Goal: Task Accomplishment & Management: Use online tool/utility

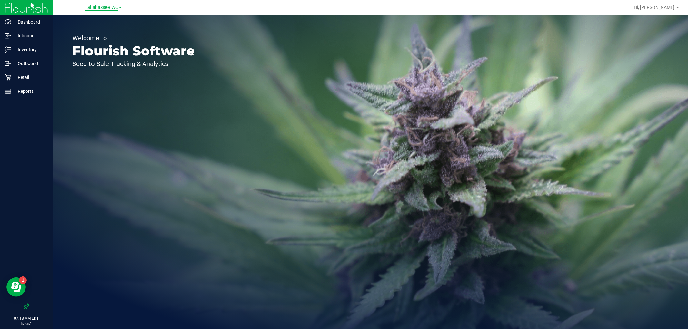
click at [117, 6] on span "Tallahassee WC" at bounding box center [102, 8] width 34 height 6
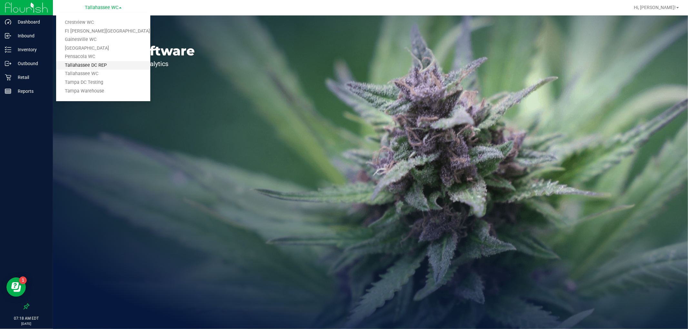
click at [123, 64] on link "Tallahassee DC REP" at bounding box center [103, 65] width 94 height 9
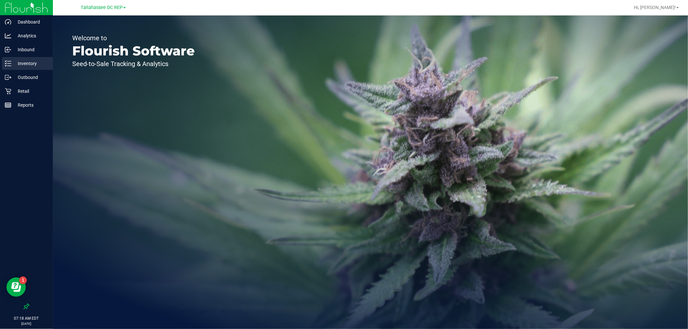
click at [32, 65] on p "Inventory" at bounding box center [30, 64] width 39 height 8
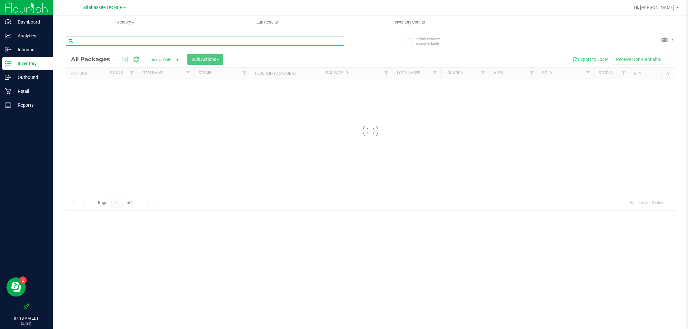
click at [157, 37] on input "text" at bounding box center [205, 41] width 278 height 10
paste input "FT - CANNABIS FLOWER - 3.5G - DSC - IND"
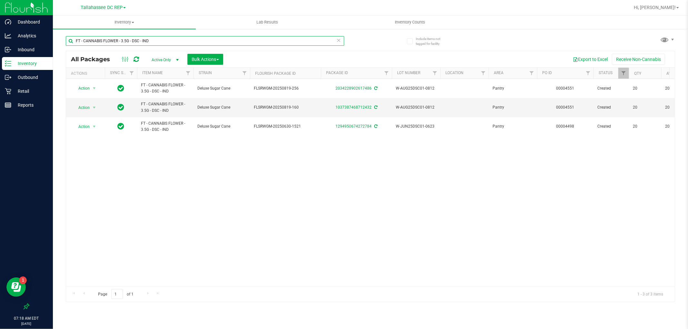
click at [266, 41] on input "FT - CANNABIS FLOWER - 3.5G - DSC - IND" at bounding box center [205, 41] width 278 height 10
paste input "T17 - HYB"
type input "FT - CANNABIS FLOWER - 3.5G - T17 - HYB"
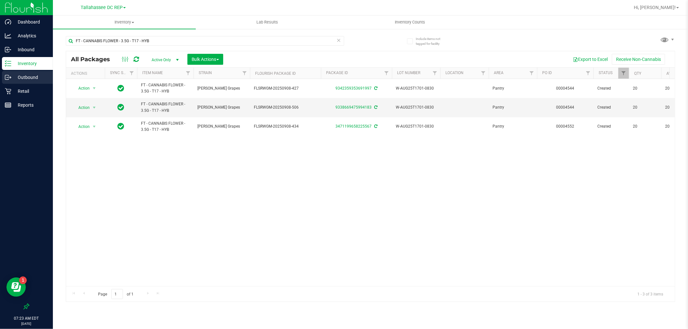
click at [23, 72] on div "Outbound" at bounding box center [27, 77] width 51 height 13
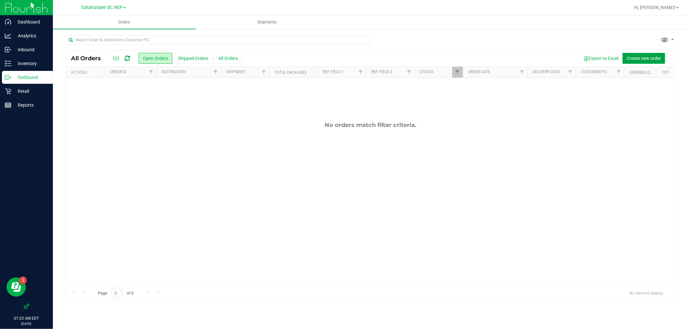
click at [655, 54] on button "Create new order" at bounding box center [643, 58] width 43 height 11
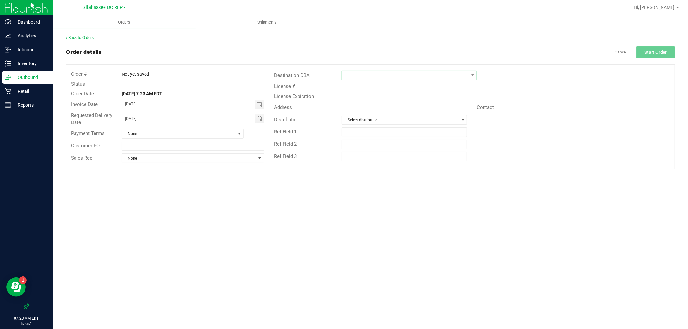
click at [443, 71] on span at bounding box center [405, 75] width 127 height 9
type input "tal"
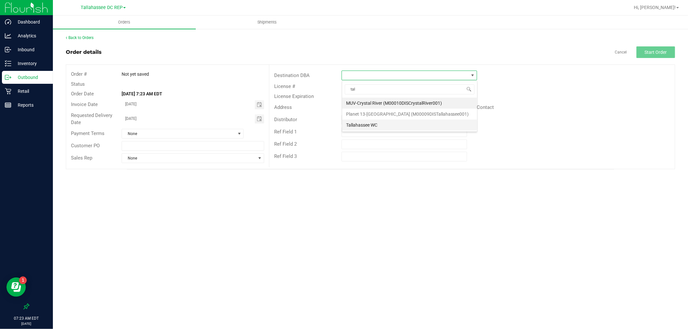
click at [383, 123] on li "Tallahassee WC" at bounding box center [409, 125] width 135 height 11
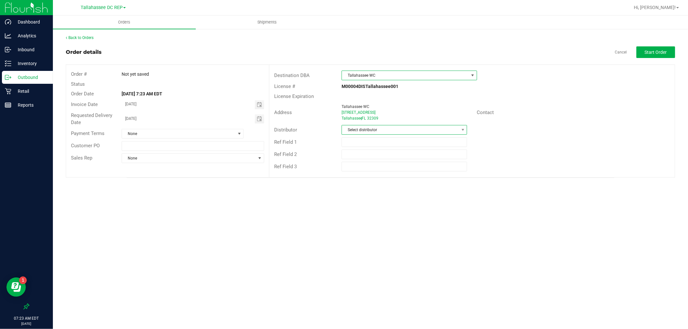
click at [397, 126] on span "Select distributor" at bounding box center [400, 129] width 117 height 9
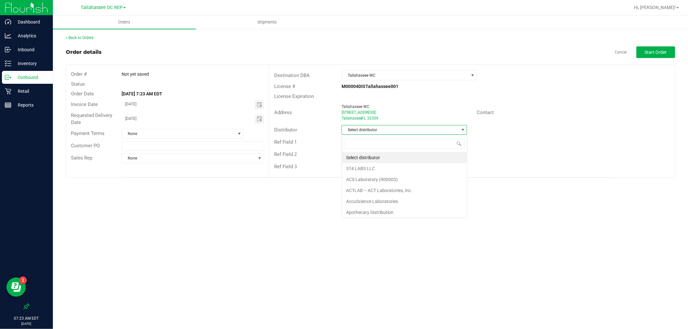
scroll to position [10, 125]
type input "tal"
click at [390, 154] on li "Tallahassee DC REP" at bounding box center [404, 157] width 125 height 11
click at [649, 50] on span "Start Order" at bounding box center [656, 52] width 22 height 5
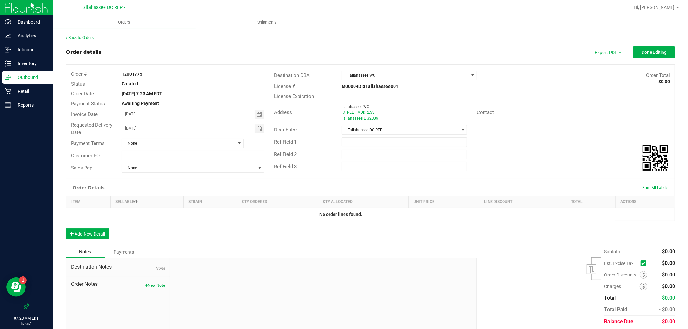
click at [20, 79] on p "Outbound" at bounding box center [30, 78] width 39 height 8
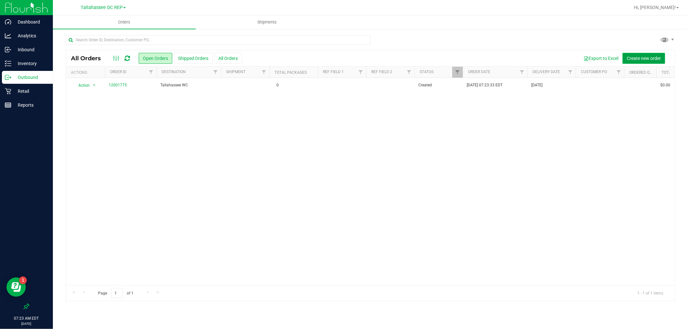
click at [654, 54] on button "Create new order" at bounding box center [643, 58] width 43 height 11
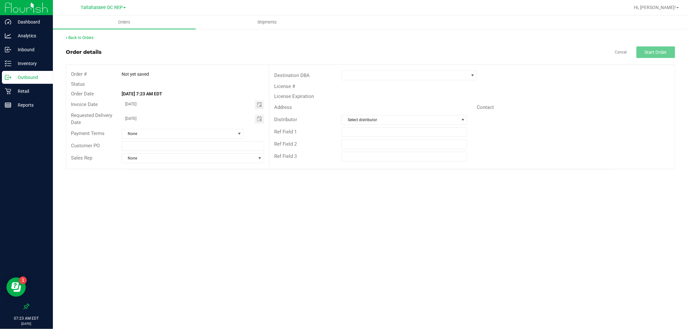
click at [422, 81] on div "Destination DBA" at bounding box center [471, 75] width 405 height 12
click at [421, 78] on span at bounding box center [405, 75] width 127 height 9
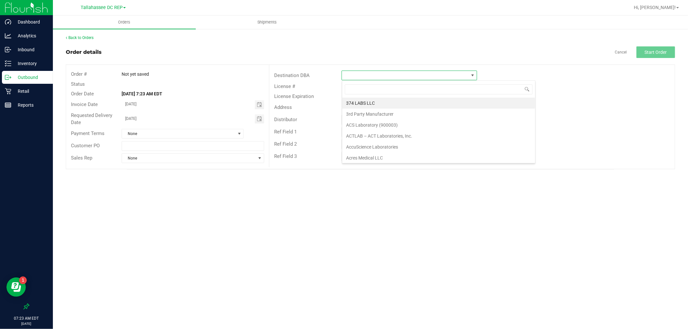
scroll to position [10, 135]
type input "pens"
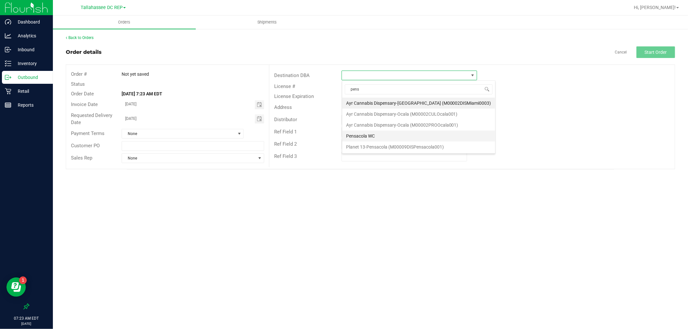
click at [393, 133] on li "Pensacola WC" at bounding box center [418, 136] width 153 height 11
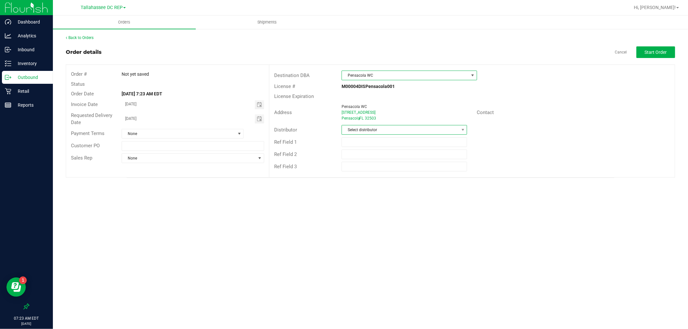
click at [391, 127] on span "Select distributor" at bounding box center [400, 129] width 117 height 9
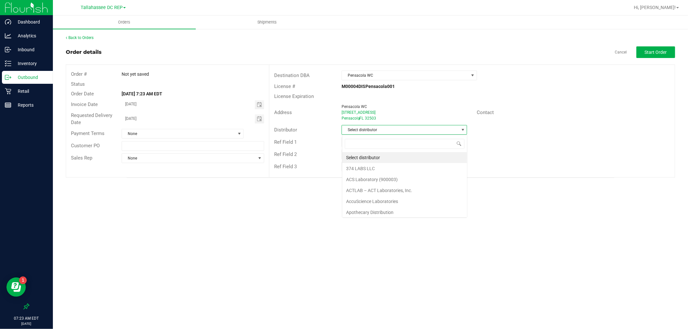
scroll to position [10, 125]
type input "tal"
click at [404, 156] on li "Tallahassee DC REP" at bounding box center [404, 157] width 125 height 11
click at [650, 55] on button "Start Order" at bounding box center [655, 52] width 39 height 12
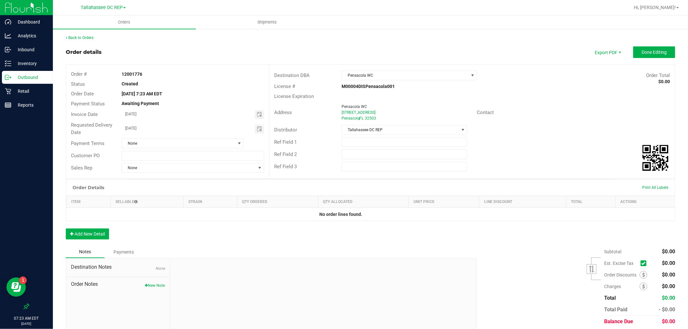
click at [39, 79] on p "Outbound" at bounding box center [30, 78] width 39 height 8
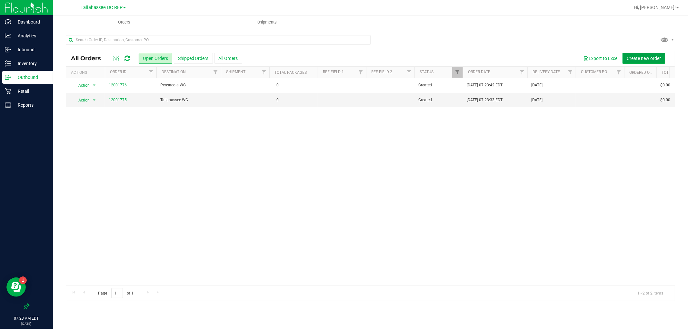
click at [653, 63] on button "Create new order" at bounding box center [643, 58] width 43 height 11
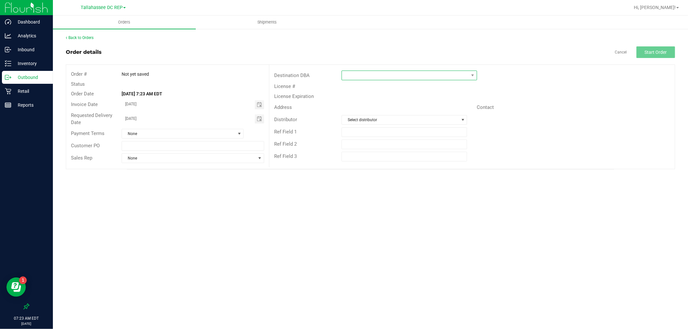
click at [429, 78] on span at bounding box center [405, 75] width 127 height 9
type input "pana"
click at [374, 106] on li "[GEOGRAPHIC_DATA]" at bounding box center [414, 103] width 144 height 11
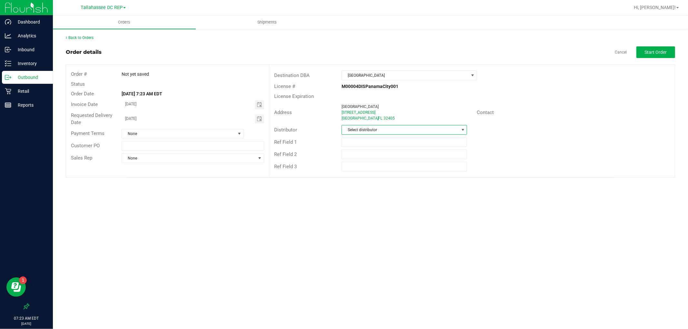
click at [377, 126] on span "Select distributor" at bounding box center [400, 129] width 117 height 9
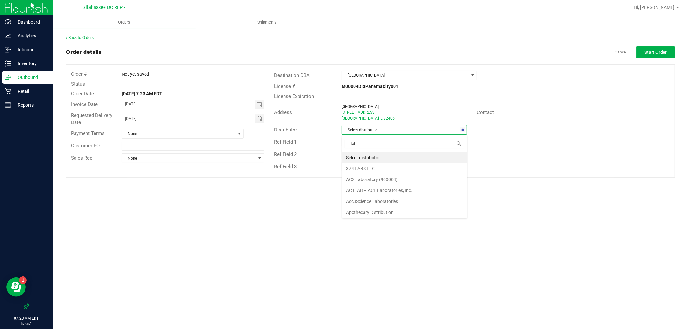
type input "tall"
click at [377, 155] on li "Tallahassee DC REP" at bounding box center [404, 157] width 125 height 11
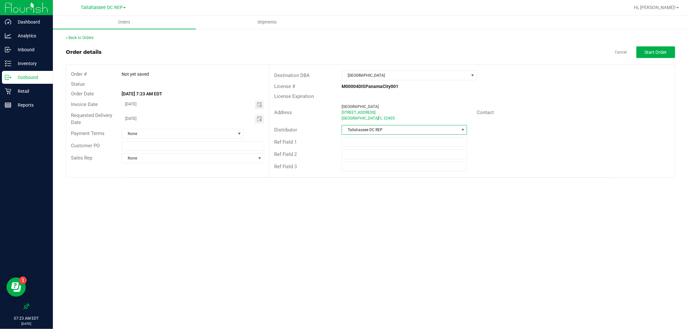
click at [647, 45] on div "Back to Orders Order details Cancel Start Order Order # Not yet saved Status Or…" at bounding box center [370, 106] width 609 height 143
click at [647, 46] on div "Back to Orders Order details Cancel Start Order Order # Not yet saved Status Or…" at bounding box center [370, 106] width 609 height 143
click at [647, 52] on span "Start Order" at bounding box center [656, 52] width 22 height 5
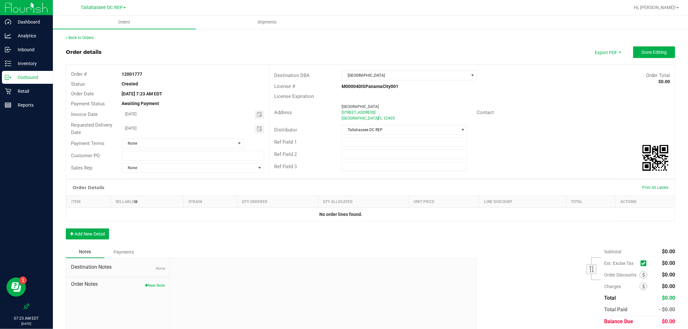
click at [27, 78] on p "Outbound" at bounding box center [30, 78] width 39 height 8
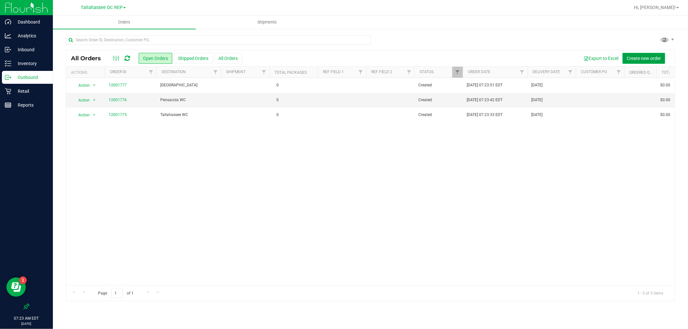
click at [624, 60] on button "Create new order" at bounding box center [643, 58] width 43 height 11
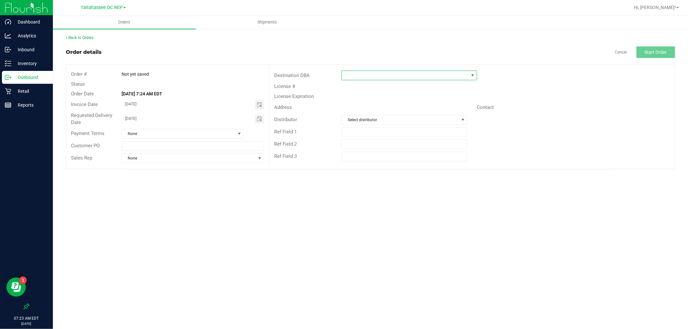
click at [389, 76] on span at bounding box center [405, 75] width 127 height 9
type input "ft"
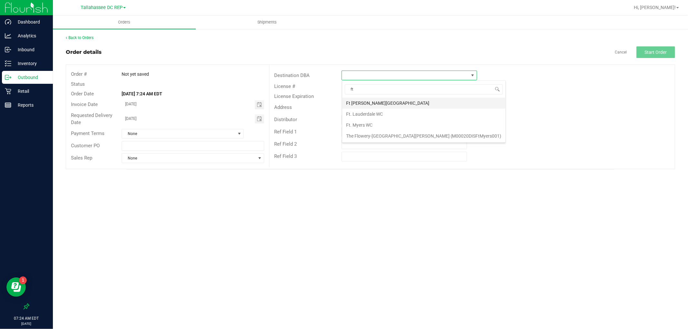
click at [369, 102] on li "Ft [PERSON_NAME][GEOGRAPHIC_DATA]" at bounding box center [423, 103] width 163 height 11
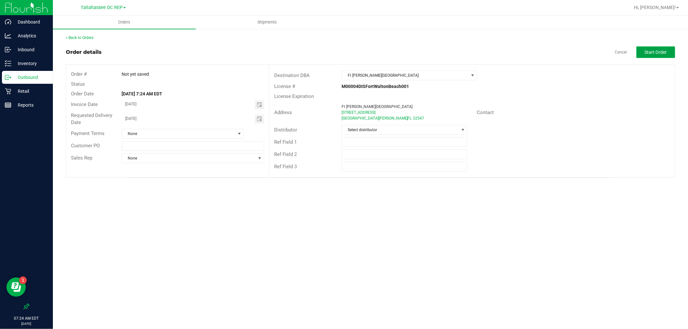
click at [671, 46] on button "Start Order" at bounding box center [655, 52] width 39 height 12
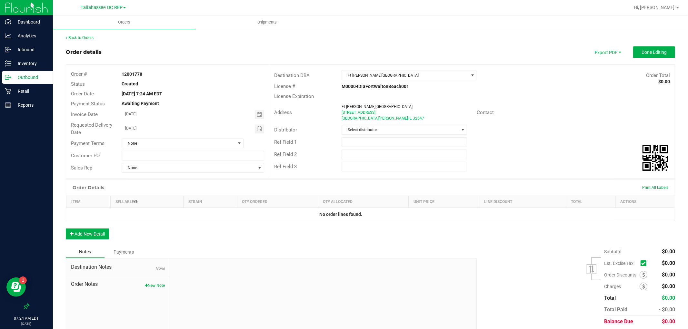
click at [32, 79] on p "Outbound" at bounding box center [30, 78] width 39 height 8
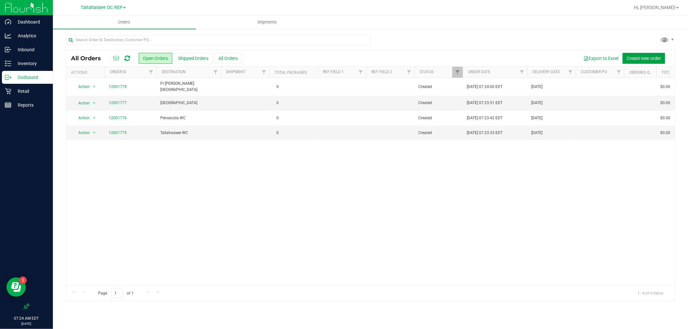
click at [647, 60] on span "Create new order" at bounding box center [644, 58] width 34 height 5
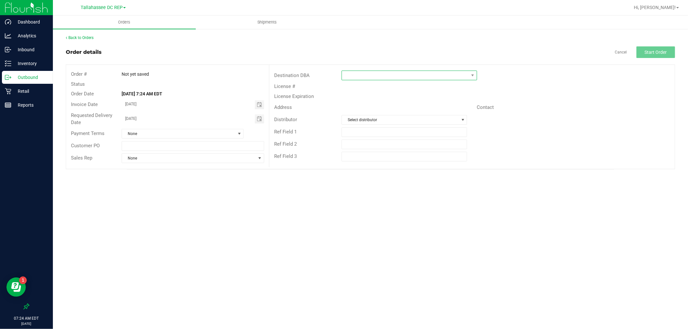
click at [429, 74] on span at bounding box center [405, 75] width 127 height 9
type input "crest"
click at [378, 100] on li "Crestview WC" at bounding box center [409, 103] width 135 height 11
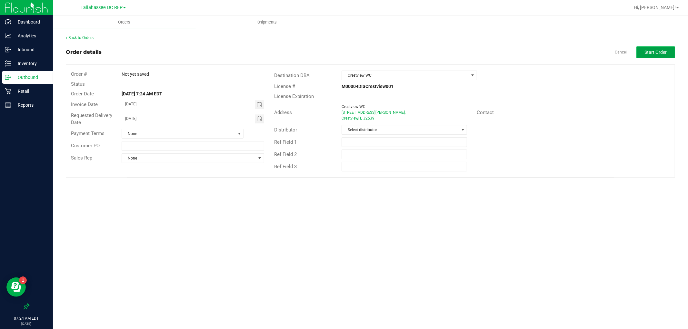
click at [661, 56] on button "Start Order" at bounding box center [655, 52] width 39 height 12
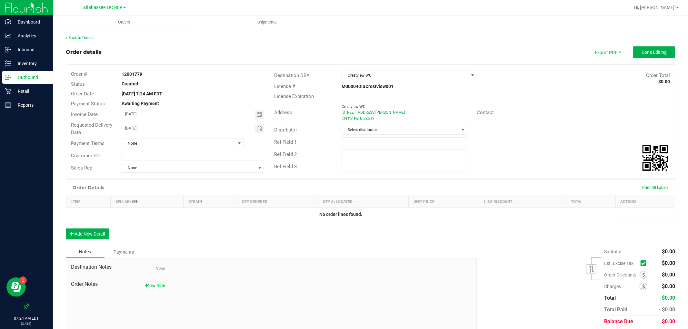
click at [40, 79] on p "Outbound" at bounding box center [30, 78] width 39 height 8
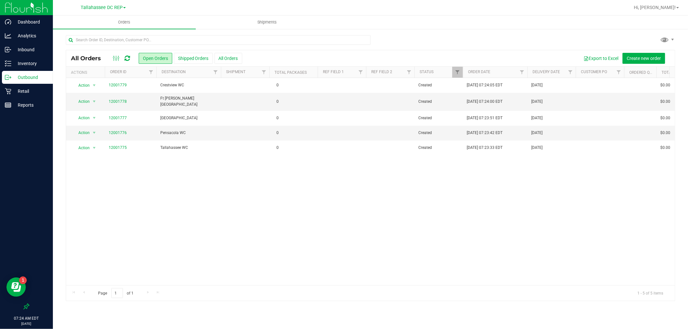
click at [204, 180] on div "Action Action Cancel order Change facility Clone order Edit order Mark as fully…" at bounding box center [370, 181] width 609 height 207
click at [43, 68] on div "Inventory" at bounding box center [27, 63] width 51 height 13
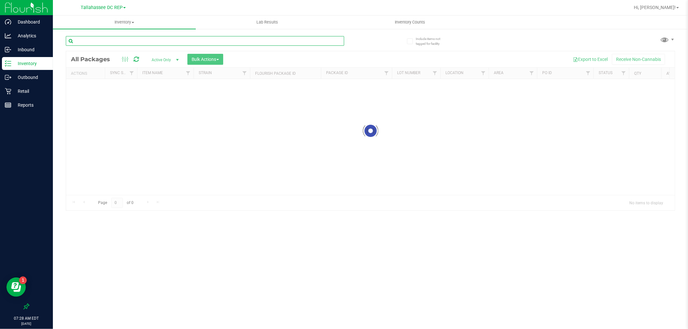
click at [164, 39] on input "text" at bounding box center [205, 41] width 278 height 10
paste input "FT - CANNABIS FLOWER - 3.5G - T17 - HYB"
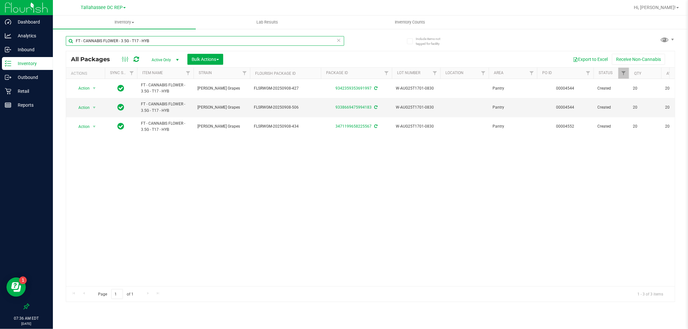
type input "FT - CANNABIS FLOWER - 3.5G - T17 - HYB"
click at [45, 74] on p "Outbound" at bounding box center [30, 78] width 39 height 8
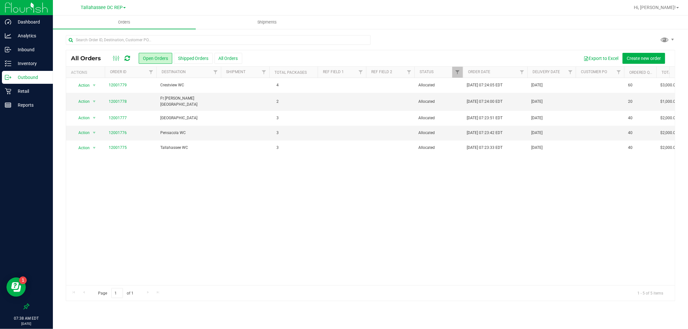
click at [259, 202] on div "Action Action Cancel order Clone order Edit order Mark as fully paid Order audi…" at bounding box center [370, 181] width 609 height 207
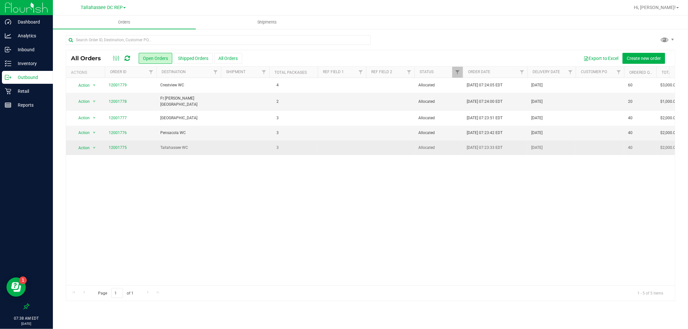
click at [193, 147] on span "Tallahassee WC" at bounding box center [188, 148] width 57 height 6
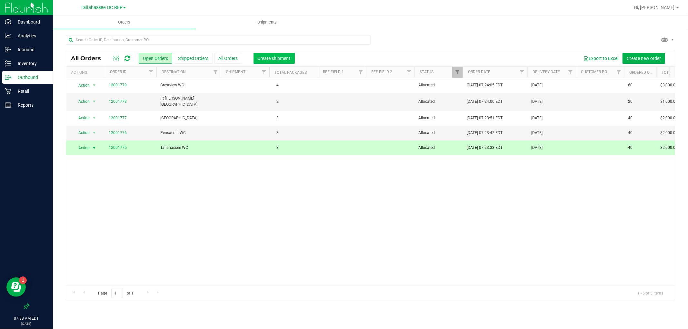
click at [276, 54] on button "Create shipment" at bounding box center [273, 58] width 41 height 11
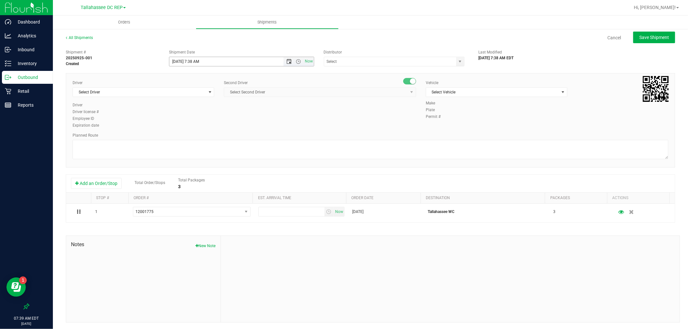
click at [286, 61] on span "Open the date view" at bounding box center [288, 61] width 5 height 5
click at [297, 61] on span "Open the time view" at bounding box center [298, 61] width 5 height 5
click at [184, 129] on li "8:00 AM" at bounding box center [239, 133] width 142 height 8
type input "[DATE] 8:00 AM"
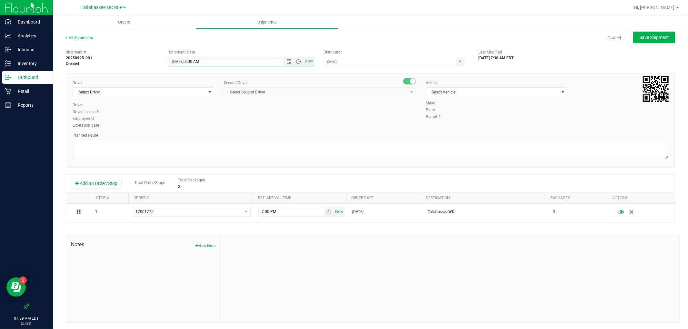
scroll to position [0, 0]
click at [357, 61] on input "text" at bounding box center [388, 61] width 128 height 9
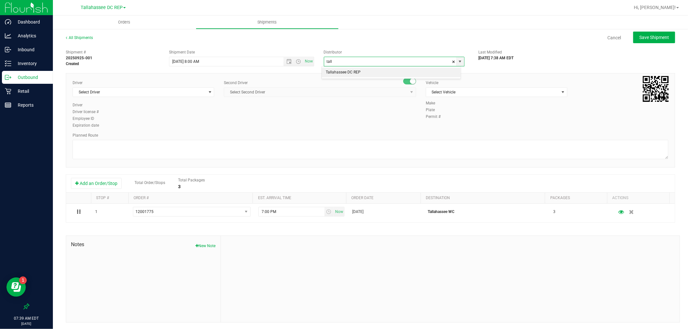
click at [357, 70] on li "Tallahassee DC REP" at bounding box center [391, 73] width 139 height 10
type input "Tallahassee DC REP"
click at [147, 89] on span "Select Driver" at bounding box center [139, 92] width 133 height 9
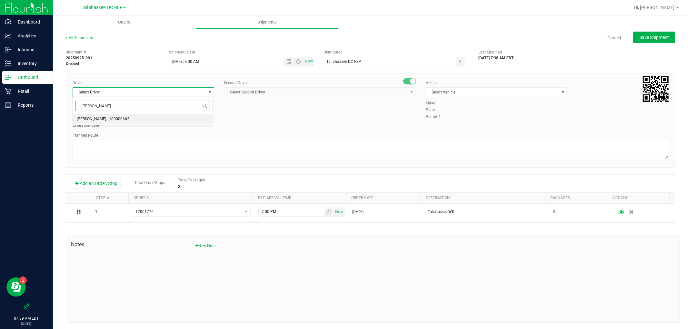
click at [129, 121] on li "[PERSON_NAME] - 100000662" at bounding box center [143, 119] width 140 height 10
type input "[PERSON_NAME]"
click at [266, 93] on span "Select Second Driver" at bounding box center [316, 92] width 184 height 9
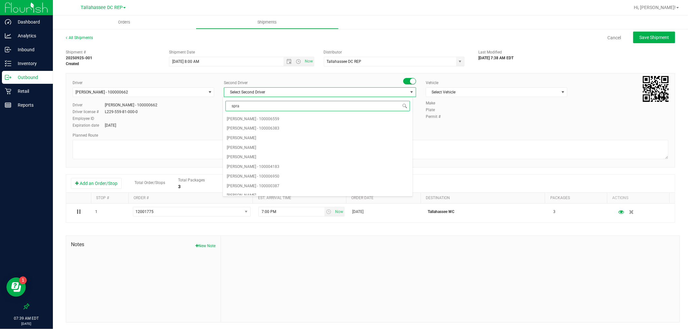
type input "sprat"
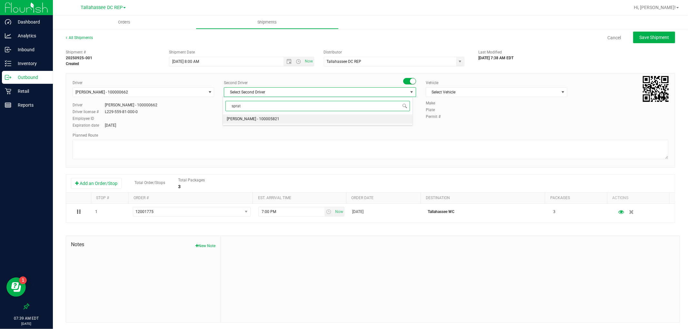
click at [266, 117] on span "[PERSON_NAME] - 100005821" at bounding box center [253, 119] width 53 height 8
click at [527, 98] on div "Vehicle Select Vehicle Select Vehicle BT Vehicle FL-CHEROKEE-02 [GEOGRAPHIC_DAT…" at bounding box center [496, 90] width 151 height 20
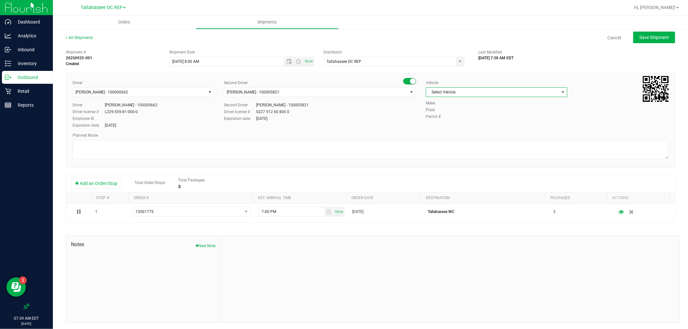
click at [524, 92] on span "Select Vehicle" at bounding box center [492, 92] width 133 height 9
click at [454, 139] on li "FL-SAVANA-01" at bounding box center [493, 138] width 140 height 10
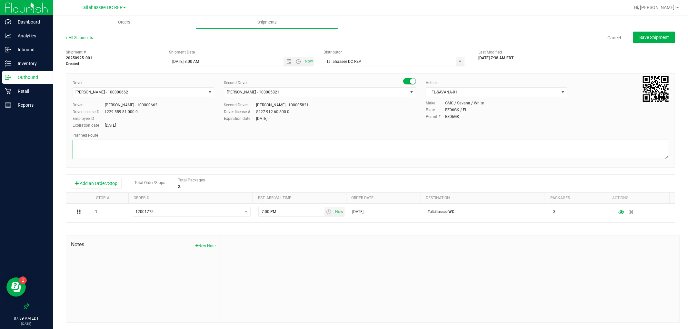
click at [208, 151] on textarea at bounding box center [371, 149] width 596 height 19
click at [141, 150] on textarea at bounding box center [371, 149] width 596 height 19
paste textarea "TLH WC - 8:15 AM PAN WC - 9:00 AM FWB WC - 11:00 AM CRV WC - 11:30 AM PCO WC - …"
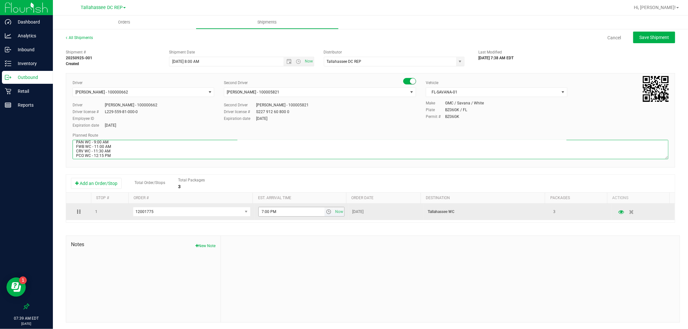
click at [324, 212] on span "select" at bounding box center [328, 211] width 9 height 9
type textarea "Tallahassee WC 1 tote TLH WC - 8:15 AM PAN WC - 9:00 AM FWB WC - 11:00 AM CRV W…"
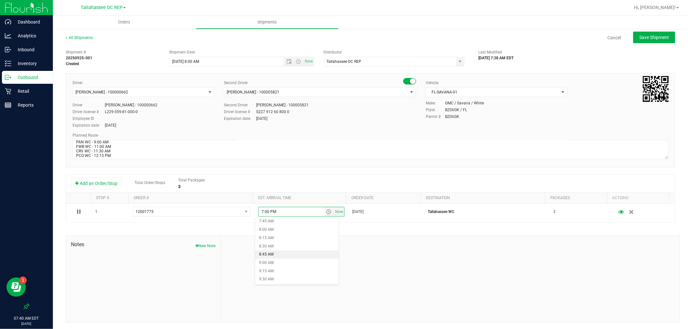
scroll to position [251, 0]
click at [276, 246] on li "8:15 AM" at bounding box center [296, 246] width 83 height 8
click at [651, 35] on span "Save Shipment" at bounding box center [654, 37] width 30 height 5
type input "[DATE] 12:00 PM"
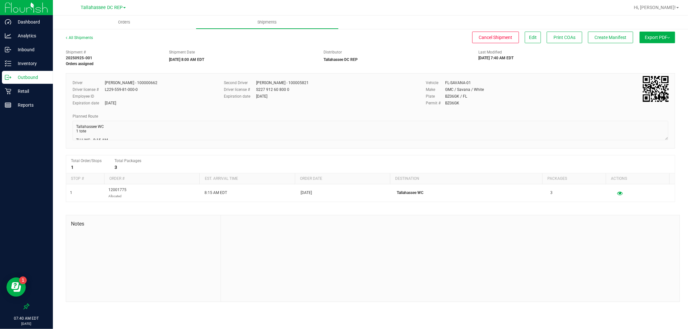
click at [653, 34] on button "Export PDF" at bounding box center [657, 38] width 35 height 12
click at [656, 47] on li "Manifest by Package ID" at bounding box center [655, 52] width 65 height 10
click at [36, 81] on p "Outbound" at bounding box center [30, 78] width 39 height 8
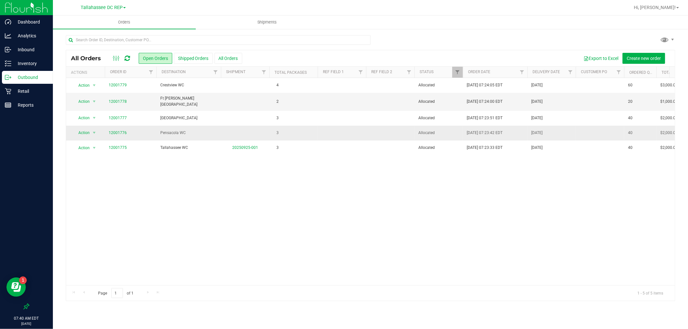
click at [179, 135] on td "Pensacola WC" at bounding box center [188, 133] width 65 height 15
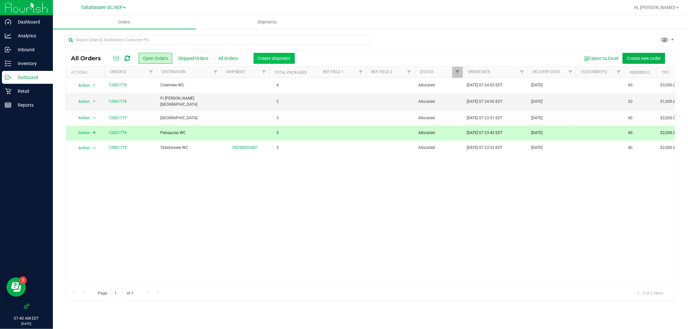
click at [281, 60] on span "Create shipment" at bounding box center [274, 58] width 33 height 5
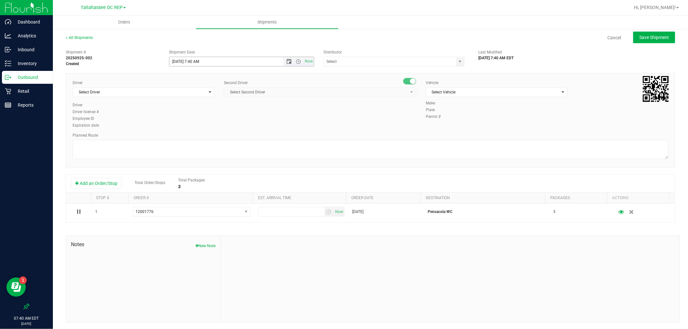
click at [287, 60] on span "Open the date view" at bounding box center [288, 61] width 5 height 5
click at [298, 60] on span "Open the time view" at bounding box center [298, 61] width 5 height 5
click at [201, 129] on li "8:00 AM" at bounding box center [239, 132] width 142 height 8
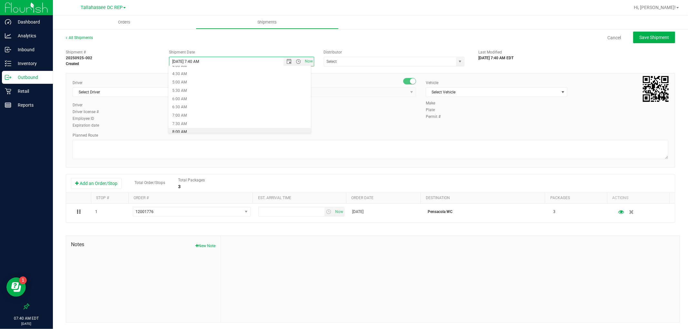
type input "[DATE] 8:00 AM"
click at [332, 63] on input "text" at bounding box center [388, 61] width 128 height 9
click at [359, 70] on li "Tallahassee DC REP" at bounding box center [391, 72] width 139 height 10
type input "Tallahassee DC REP"
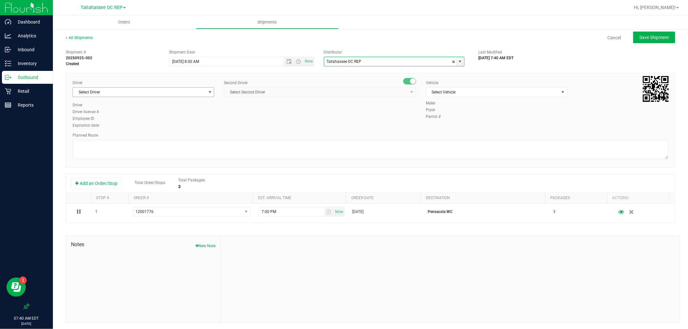
click at [161, 92] on span "Select Driver" at bounding box center [139, 92] width 133 height 9
click at [157, 116] on li "[PERSON_NAME] - 100000662" at bounding box center [143, 119] width 140 height 10
type input "[PERSON_NAME]"
click at [251, 90] on span "Select Second Driver" at bounding box center [316, 92] width 184 height 9
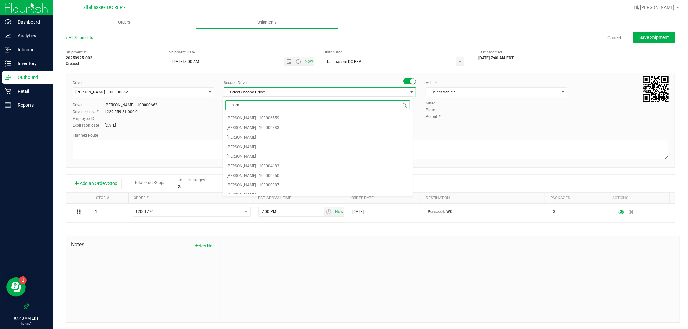
type input "sprat"
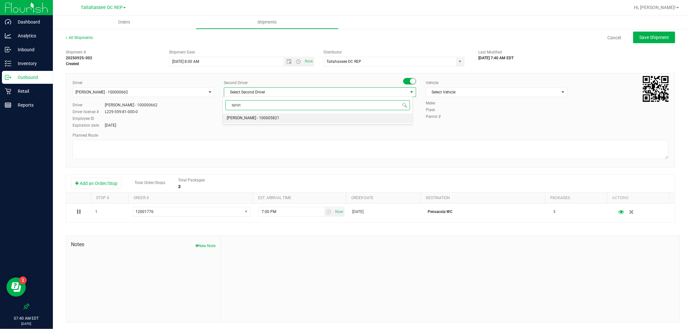
click at [256, 117] on span "[PERSON_NAME] - 100005821" at bounding box center [253, 118] width 53 height 8
click at [520, 91] on span "Select Vehicle" at bounding box center [492, 92] width 133 height 9
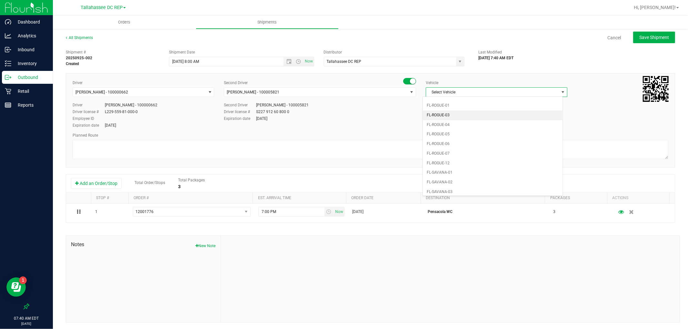
scroll to position [280, 0]
click at [449, 133] on li "FL-SAVANA-01" at bounding box center [493, 130] width 140 height 10
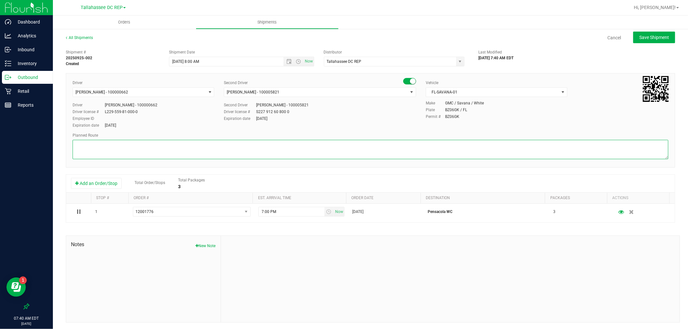
drag, startPoint x: 404, startPoint y: 153, endPoint x: 406, endPoint y: 149, distance: 4.3
click at [404, 153] on textarea at bounding box center [371, 149] width 596 height 19
paste textarea "TLH WC - 8:15 AM PAN WC - 9:00 AM FWB WC - 11:00 AM CRV WC - 11:30 AM PCO WC - …"
drag, startPoint x: 325, startPoint y: 212, endPoint x: 323, endPoint y: 217, distance: 5.1
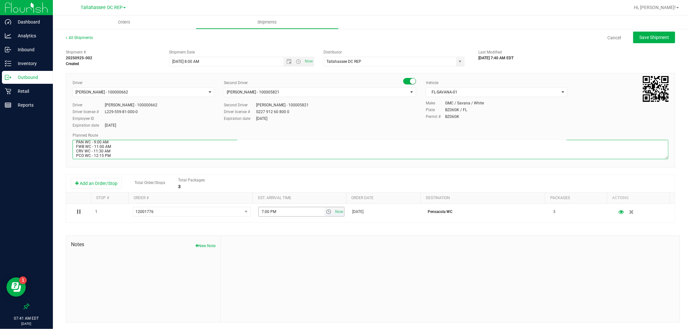
click at [326, 212] on span "select" at bounding box center [328, 211] width 5 height 5
type textarea "Pensacola WC 1 tote / Seals: 212869 - 212870 TLH WC - 8:15 AM PAN WC - 9:00 AM …"
click at [290, 232] on li "12:15 PM" at bounding box center [296, 235] width 83 height 8
click at [659, 37] on span "Save Shipment" at bounding box center [654, 37] width 30 height 5
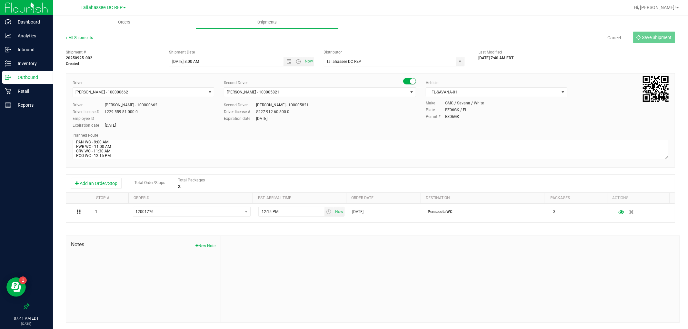
type input "[DATE] 12:00 PM"
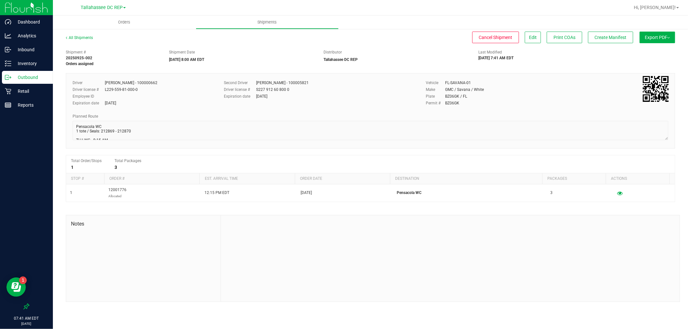
click at [659, 37] on span "Export PDF" at bounding box center [657, 37] width 25 height 5
click at [659, 51] on span "Manifest by Package ID" at bounding box center [647, 51] width 41 height 5
click at [605, 34] on button "Create Manifest" at bounding box center [610, 38] width 45 height 12
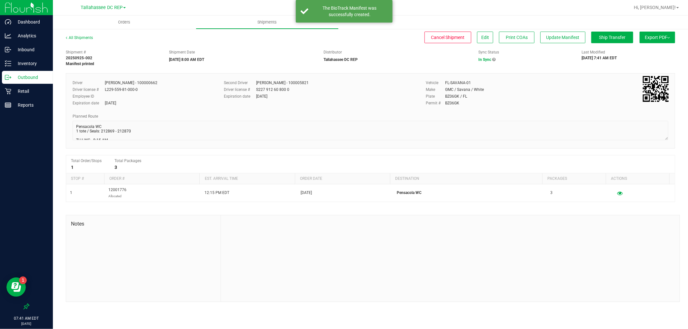
click at [36, 80] on p "Outbound" at bounding box center [30, 78] width 39 height 8
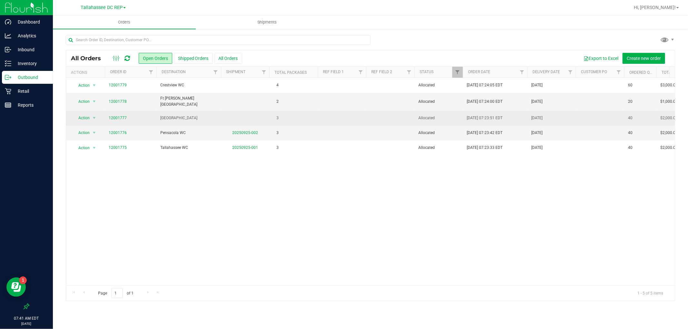
click at [194, 116] on span "[GEOGRAPHIC_DATA]" at bounding box center [188, 118] width 57 height 6
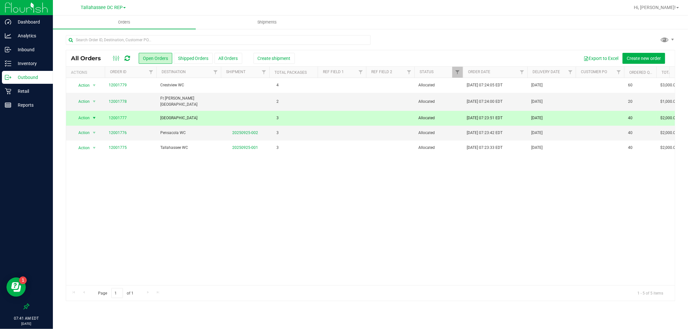
click at [293, 60] on div "Export to Excel Create new order" at bounding box center [480, 58] width 380 height 11
click at [289, 59] on span "Create shipment" at bounding box center [274, 58] width 33 height 5
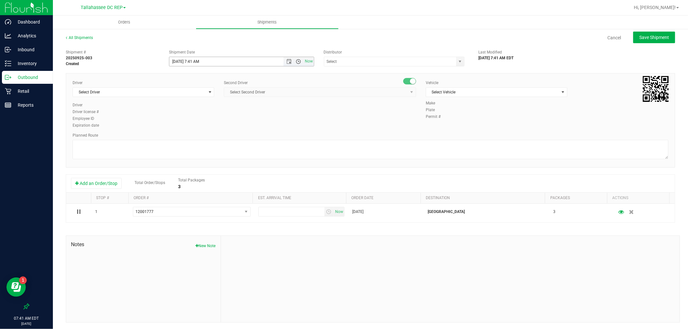
click at [296, 61] on span "Open the time view" at bounding box center [298, 61] width 5 height 5
click at [193, 132] on li "8:00 AM" at bounding box center [239, 133] width 142 height 8
type input "[DATE] 8:00 AM"
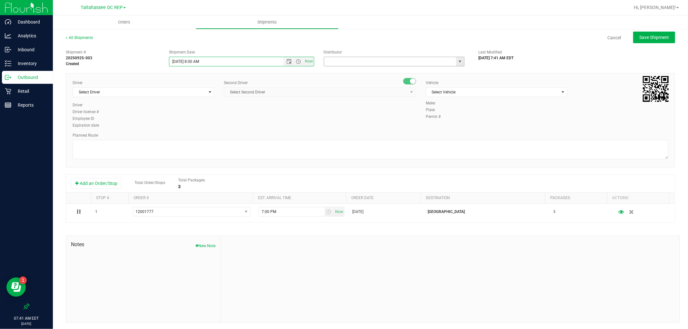
click at [335, 62] on input "text" at bounding box center [388, 61] width 128 height 9
click at [342, 69] on li "Tallahassee DC REP" at bounding box center [391, 73] width 139 height 10
type input "Tallahassee DC REP"
click at [107, 95] on span "Select Driver" at bounding box center [139, 92] width 133 height 9
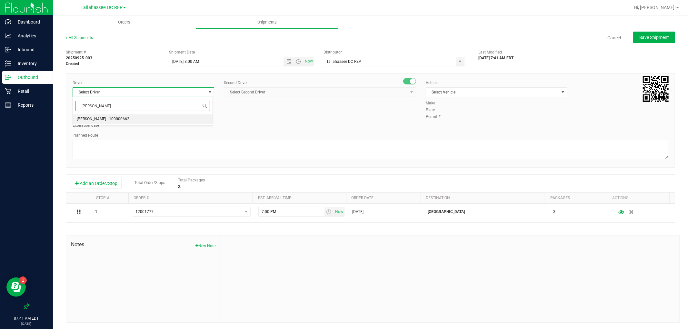
click at [102, 120] on span "[PERSON_NAME] - 100000662" at bounding box center [103, 119] width 53 height 8
type input "[PERSON_NAME]"
click at [273, 91] on span "Select Second Driver" at bounding box center [316, 92] width 184 height 9
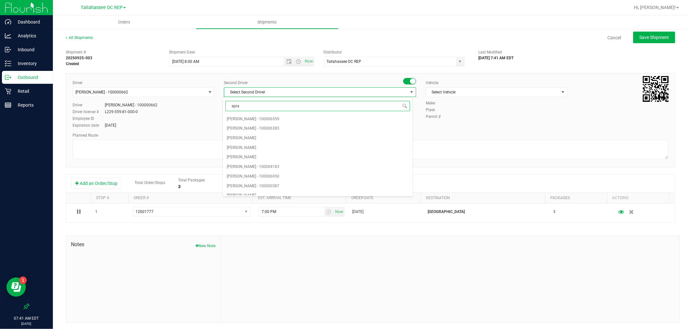
type input "sprat"
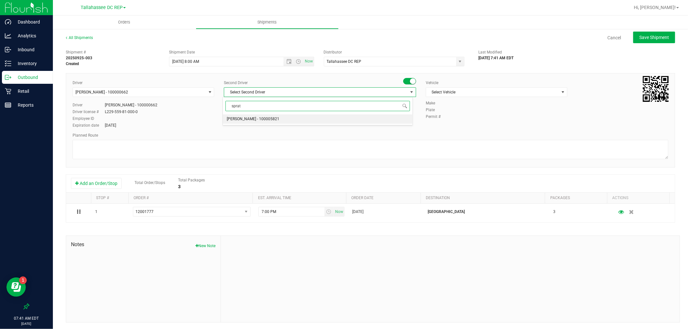
click at [256, 121] on span "[PERSON_NAME] - 100005821" at bounding box center [253, 119] width 53 height 8
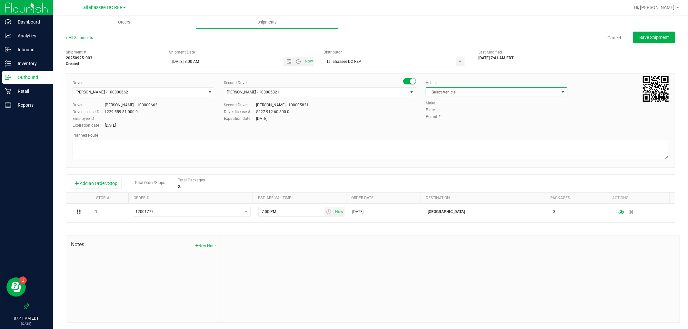
click at [468, 94] on span "Select Vehicle" at bounding box center [492, 92] width 133 height 9
click at [457, 133] on li "FL-SAVANA-01" at bounding box center [493, 130] width 140 height 10
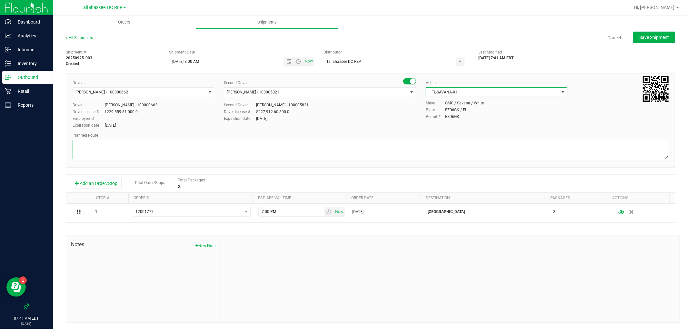
drag, startPoint x: 439, startPoint y: 147, endPoint x: 440, endPoint y: 144, distance: 3.5
click at [439, 147] on textarea at bounding box center [371, 149] width 596 height 19
paste textarea "TLH WC - 8:15 AM PAN WC - 9:00 AM FWB WC - 11:00 AM CRV WC - 11:30 AM PCO WC - …"
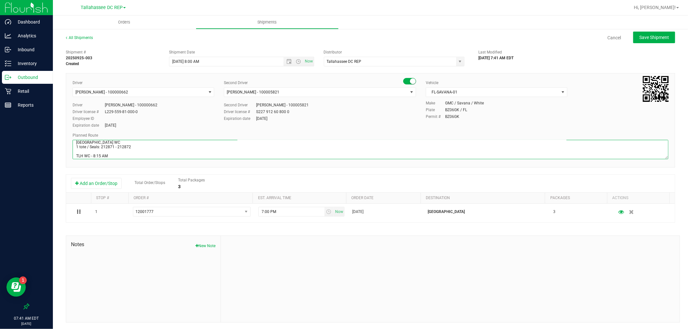
scroll to position [22, 0]
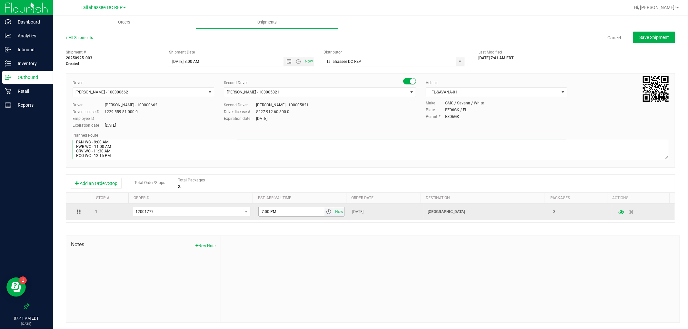
click at [326, 214] on span "select" at bounding box center [328, 211] width 9 height 9
type textarea "[GEOGRAPHIC_DATA] WC 1 tote / Seals: 212871 - 212872 TLH WC - 8:15 AM PAN WC - …"
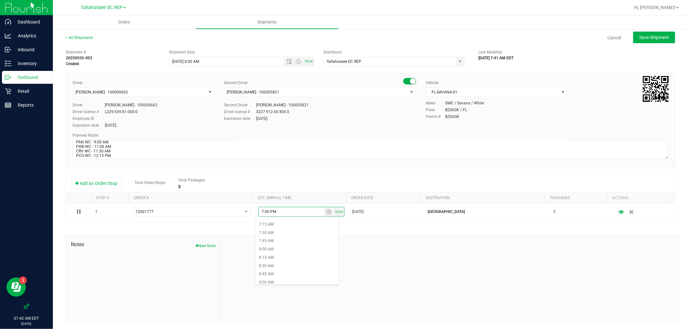
scroll to position [251, 0]
click at [283, 273] on li "9:00 AM" at bounding box center [296, 271] width 83 height 8
click at [643, 39] on span "Save Shipment" at bounding box center [654, 37] width 30 height 5
type input "[DATE] 12:00 PM"
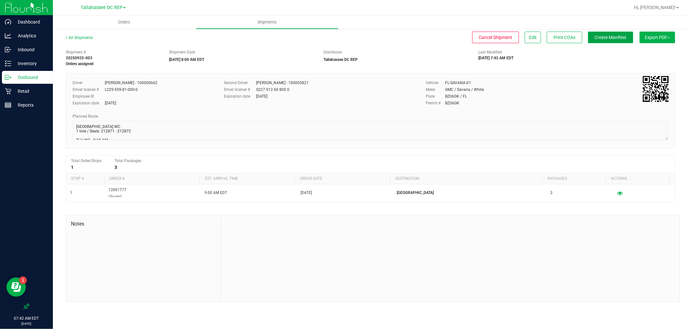
click at [611, 42] on button "Create Manifest" at bounding box center [610, 38] width 45 height 12
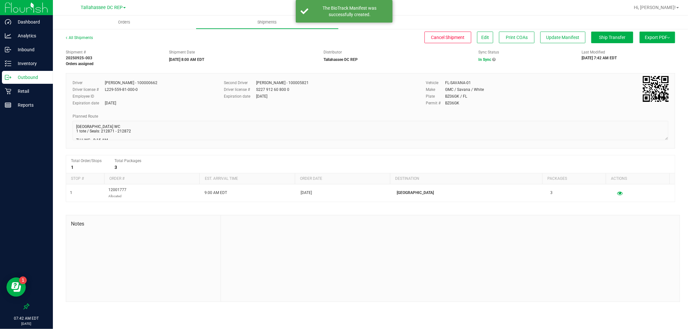
click at [659, 41] on button "Export PDF" at bounding box center [657, 38] width 35 height 12
click at [660, 47] on li "Manifest by Package ID" at bounding box center [655, 52] width 65 height 10
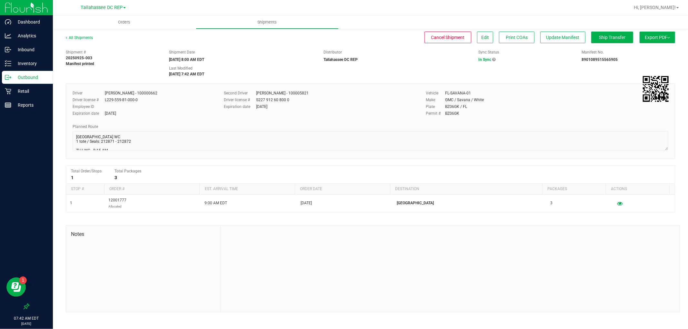
click at [33, 80] on p "Outbound" at bounding box center [30, 78] width 39 height 8
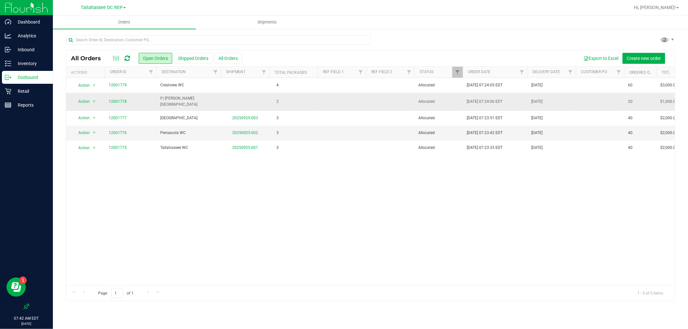
click at [190, 104] on td "Ft [PERSON_NAME][GEOGRAPHIC_DATA]" at bounding box center [188, 102] width 65 height 18
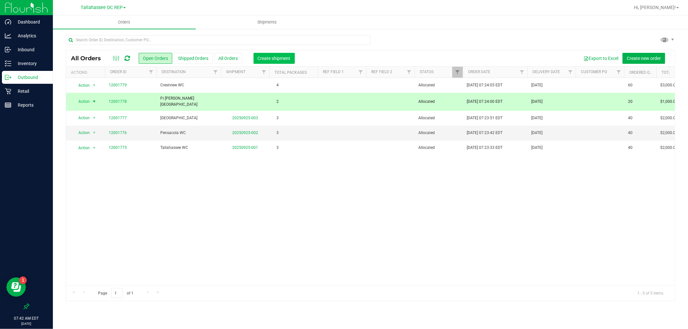
click at [273, 58] on span "Create shipment" at bounding box center [274, 58] width 33 height 5
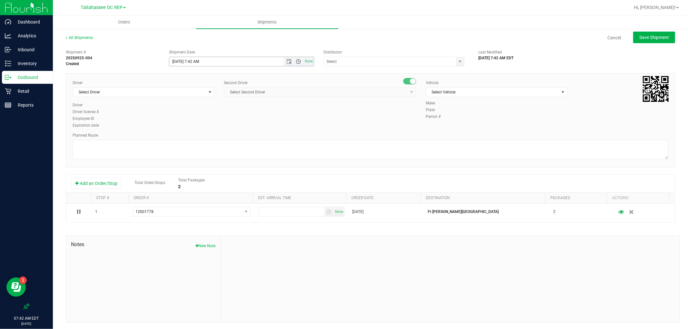
click at [297, 60] on span "Open the time view" at bounding box center [298, 61] width 5 height 5
click at [184, 132] on li "8:00 AM" at bounding box center [239, 133] width 142 height 8
type input "[DATE] 8:00 AM"
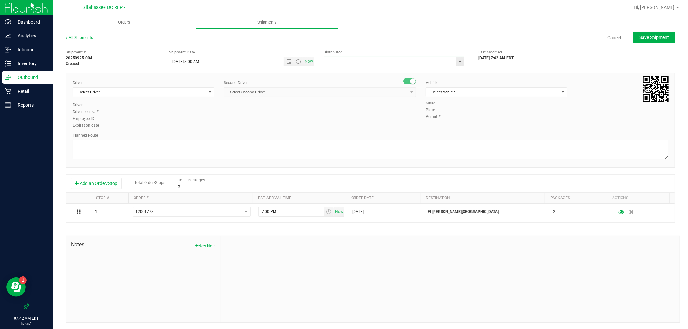
click at [338, 63] on input "text" at bounding box center [388, 61] width 128 height 9
click at [339, 73] on li "Tallahassee DC REP" at bounding box center [391, 73] width 139 height 10
type input "Tallahassee DC REP"
click at [125, 95] on span "Select Driver" at bounding box center [139, 92] width 133 height 9
click at [123, 117] on li "[PERSON_NAME] - 100000662" at bounding box center [143, 119] width 140 height 10
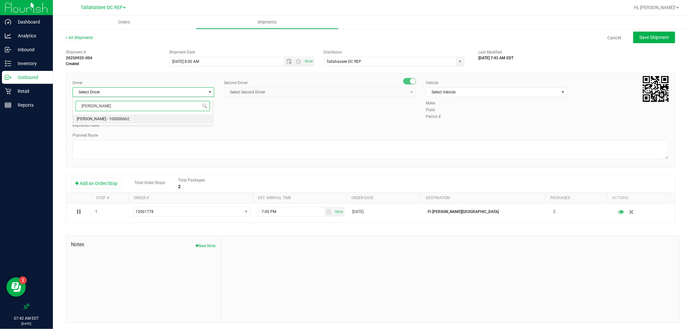
type input "[PERSON_NAME]"
click at [311, 89] on span "Select Second Driver" at bounding box center [316, 92] width 184 height 9
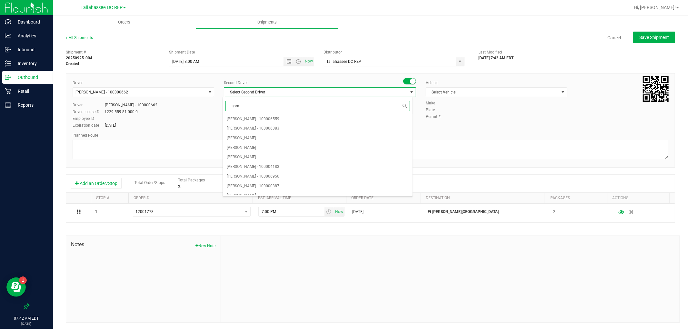
type input "sprat"
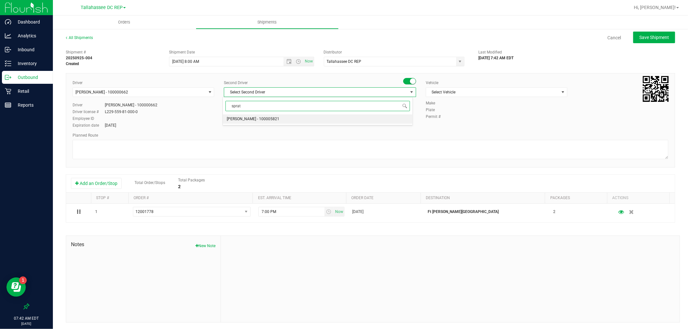
click at [318, 114] on li "[PERSON_NAME] - 100005821" at bounding box center [318, 119] width 190 height 10
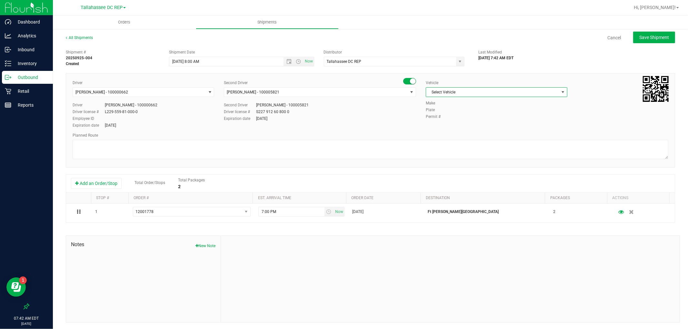
click at [446, 92] on span "Select Vehicle" at bounding box center [492, 92] width 133 height 9
click at [455, 132] on li "FL-SAVANA-01" at bounding box center [493, 131] width 140 height 10
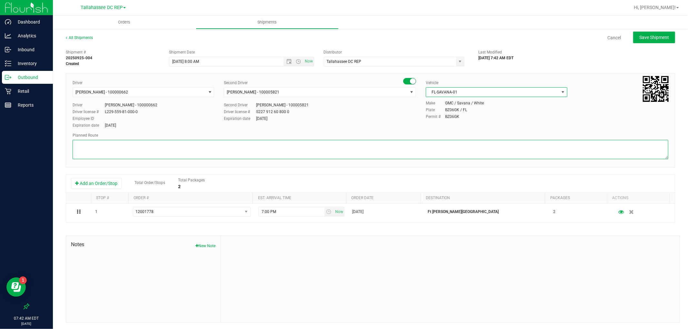
click at [353, 152] on textarea at bounding box center [371, 149] width 596 height 19
paste textarea "TLH WC - 8:15 AM PAN WC - 9:00 AM FWB WC - 11:00 AM CRV WC - 11:30 AM PCO WC - …"
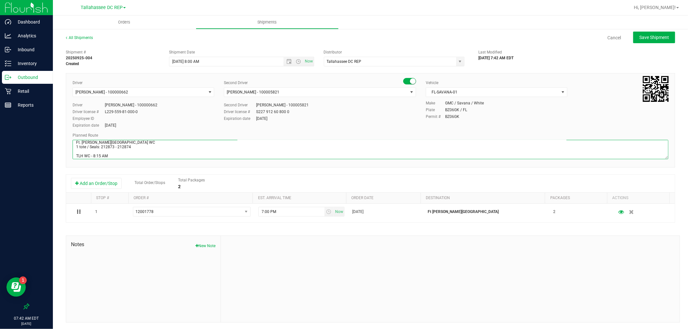
scroll to position [22, 0]
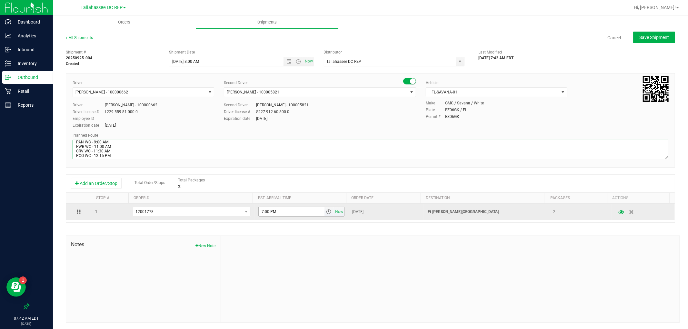
click at [326, 212] on span "select" at bounding box center [328, 211] width 5 height 5
type textarea "Ft. [PERSON_NAME][GEOGRAPHIC_DATA] WC 1 tote / Seals: 212873 - 212874 TLH WC - …"
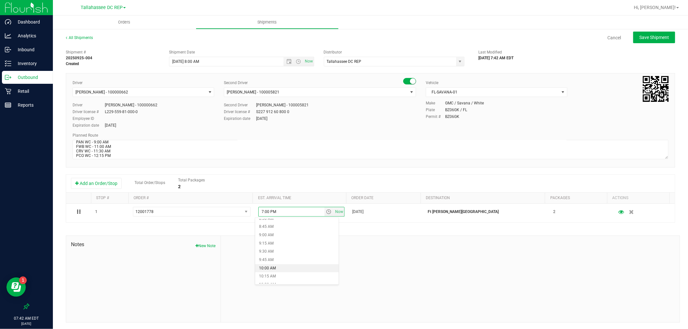
scroll to position [323, 0]
click at [283, 263] on li "11:00 AM" at bounding box center [296, 266] width 83 height 8
click at [649, 45] on div "All Shipments Cancel Save Shipment" at bounding box center [370, 41] width 609 height 12
click at [649, 42] on button "Save Shipment" at bounding box center [654, 38] width 42 height 12
type input "[DATE] 12:00 PM"
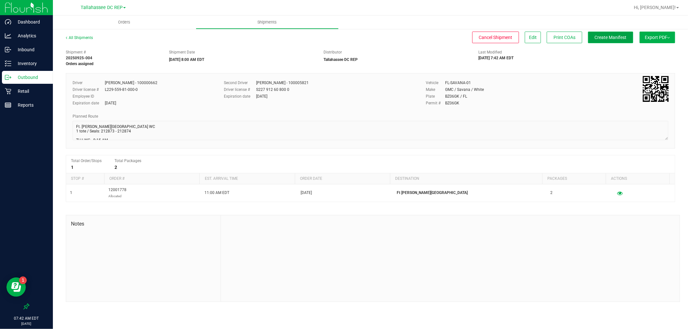
click at [598, 41] on button "Create Manifest" at bounding box center [610, 38] width 45 height 12
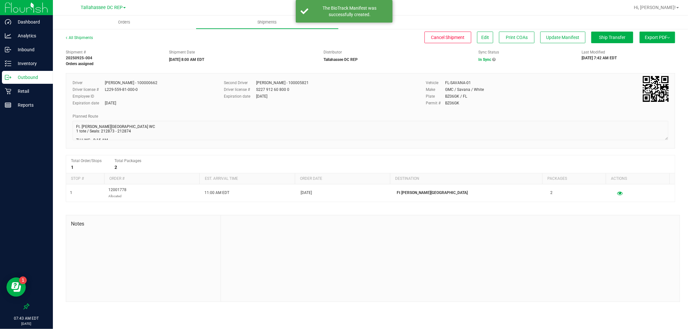
click at [663, 39] on span "Export PDF" at bounding box center [657, 37] width 25 height 5
click at [666, 52] on span "Manifest by Package ID" at bounding box center [647, 51] width 41 height 5
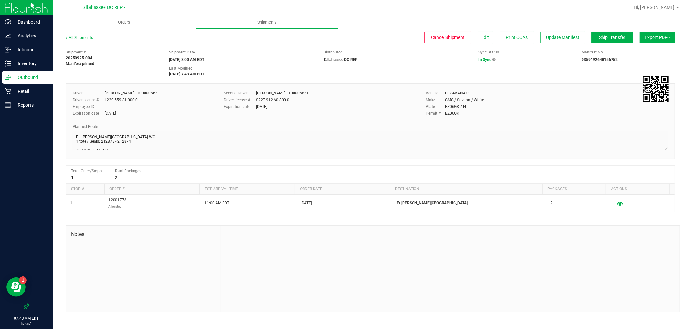
click at [42, 78] on p "Outbound" at bounding box center [30, 78] width 39 height 8
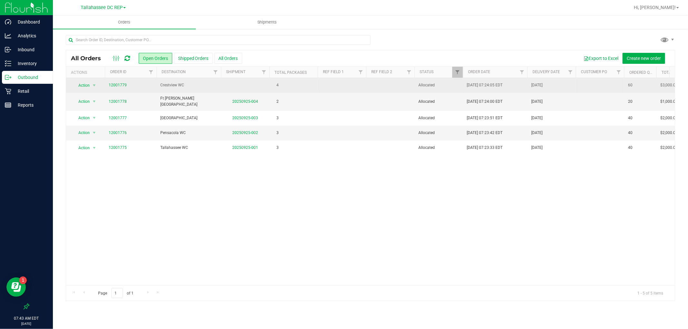
click at [194, 89] on td "Crestview WC" at bounding box center [188, 85] width 65 height 15
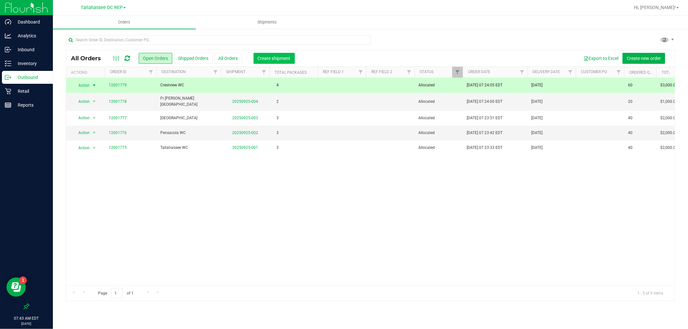
click at [286, 61] on button "Create shipment" at bounding box center [273, 58] width 41 height 11
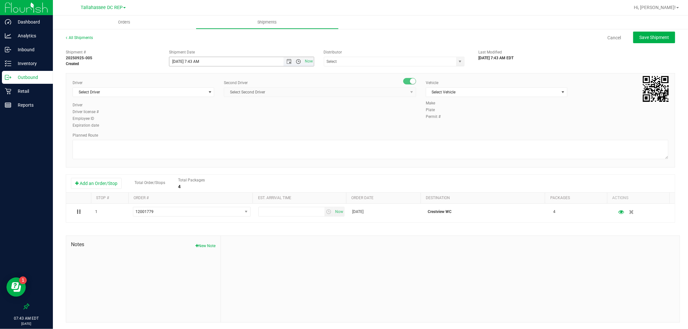
click at [296, 62] on span "Open the time view" at bounding box center [298, 61] width 5 height 5
click at [184, 130] on li "8:00 AM" at bounding box center [239, 133] width 142 height 8
type input "[DATE] 8:00 AM"
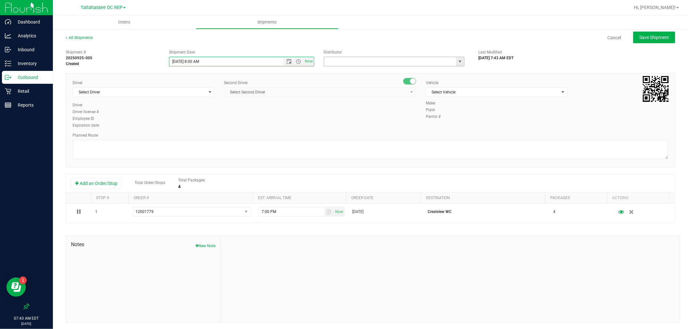
click at [424, 60] on input "text" at bounding box center [388, 61] width 128 height 9
click at [441, 75] on li "Tallahassee DC REP" at bounding box center [391, 73] width 139 height 10
type input "Tallahassee DC REP"
click at [166, 94] on span "Select Driver" at bounding box center [139, 92] width 133 height 9
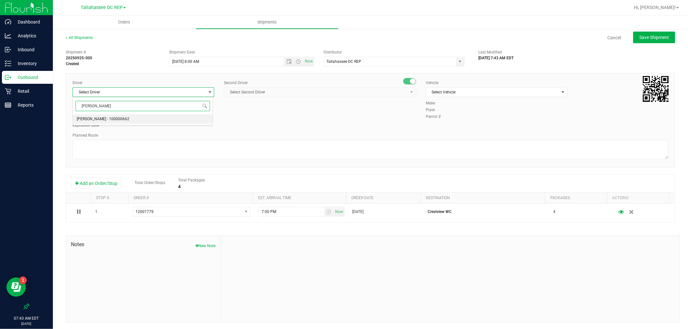
click at [161, 115] on li "[PERSON_NAME] - 100000662" at bounding box center [143, 119] width 140 height 10
type input "[PERSON_NAME]"
click at [250, 91] on span "Select Second Driver" at bounding box center [316, 92] width 184 height 9
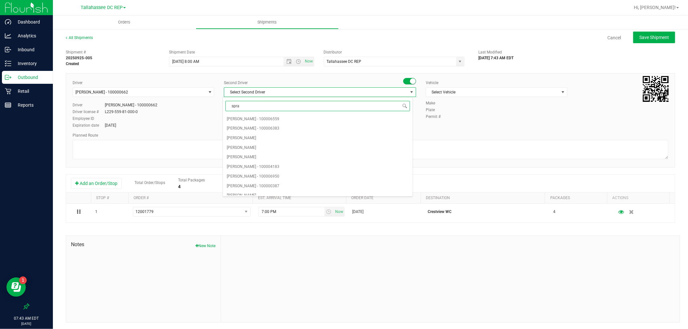
type input "sprat"
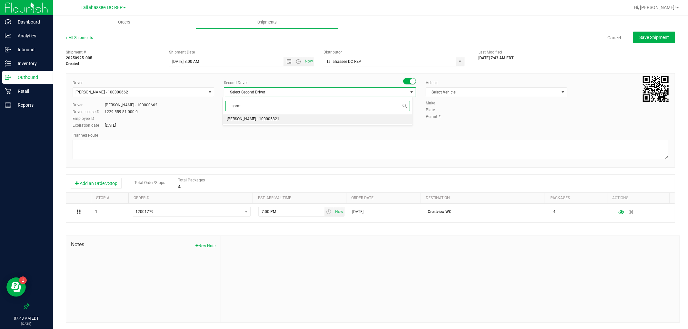
click at [254, 120] on span "[PERSON_NAME] - 100005821" at bounding box center [253, 119] width 53 height 8
click at [510, 92] on span "Select Vehicle" at bounding box center [492, 92] width 133 height 9
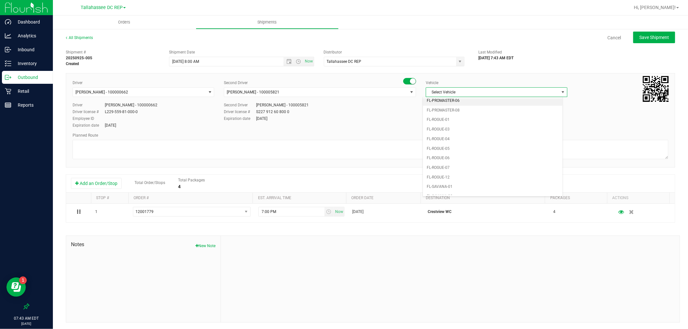
scroll to position [236, 0]
click at [460, 178] on li "FL-SAVANA-01" at bounding box center [493, 174] width 140 height 10
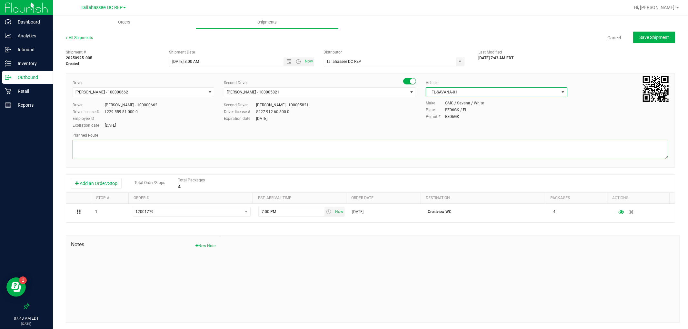
click at [411, 155] on textarea at bounding box center [371, 149] width 596 height 19
paste textarea "TLH WC - 8:15 AM PAN WC - 9:00 AM FWB WC - 11:00 AM CRV WC - 11:30 AM PCO WC - …"
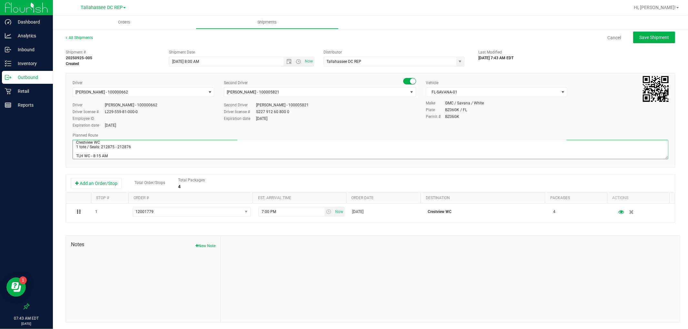
scroll to position [22, 0]
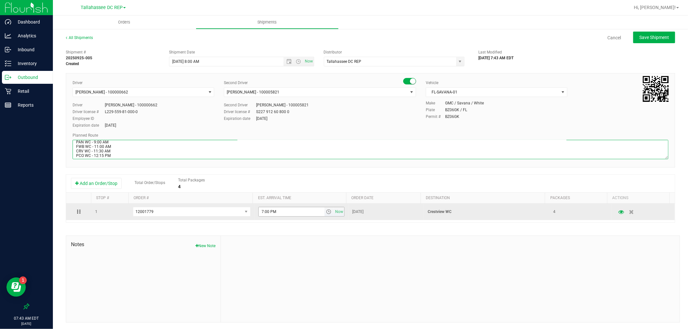
click at [326, 212] on span "select" at bounding box center [328, 211] width 5 height 5
type textarea "Crestview WC 1 tote / Seals: 212875 - 212876 TLH WC - 8:15 AM PAN WC - 9:00 AM …"
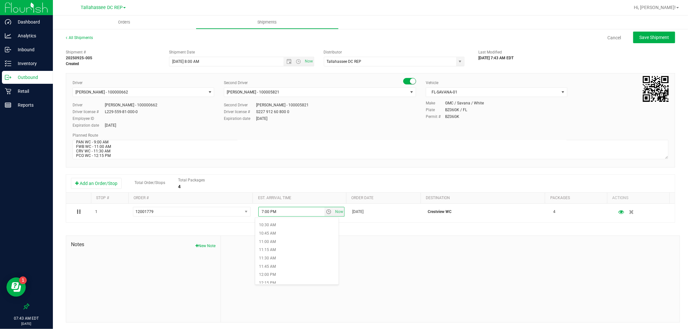
scroll to position [358, 0]
click at [283, 244] on li "11:30 AM" at bounding box center [296, 246] width 83 height 8
click at [628, 34] on div "Save Shipment" at bounding box center [651, 38] width 47 height 12
click at [633, 35] on button "Save Shipment" at bounding box center [654, 38] width 42 height 12
type input "[DATE] 12:00 PM"
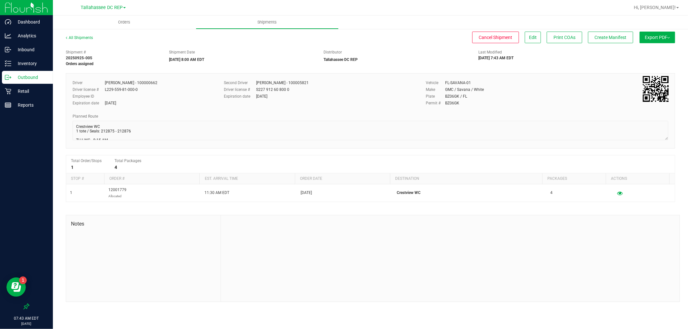
click at [657, 42] on button "Export PDF" at bounding box center [657, 38] width 35 height 12
click at [658, 55] on li "Manifest by Package ID" at bounding box center [655, 52] width 65 height 10
click at [616, 33] on button "Create Manifest" at bounding box center [610, 38] width 45 height 12
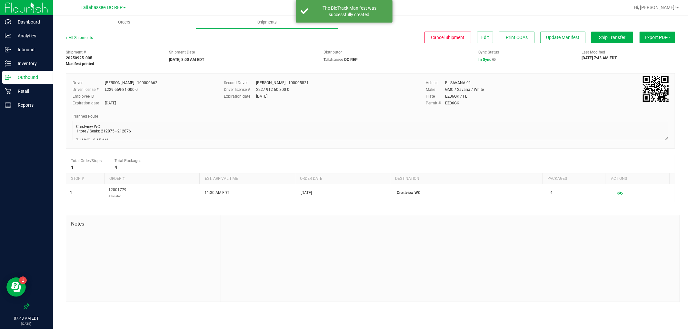
click at [31, 74] on p "Outbound" at bounding box center [30, 78] width 39 height 8
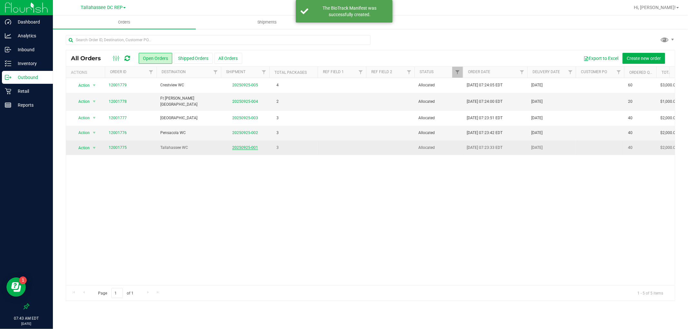
click at [243, 145] on link "20250925-001" at bounding box center [245, 147] width 26 height 5
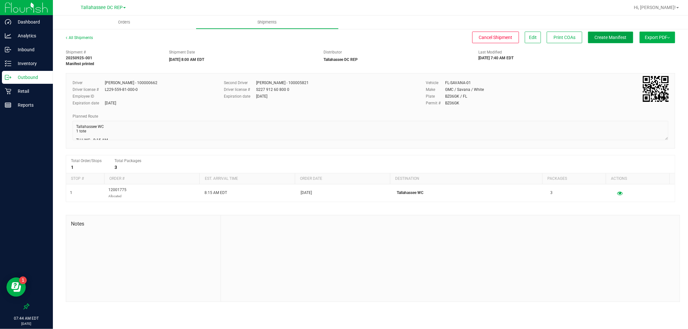
click at [602, 43] on button "Create Manifest" at bounding box center [610, 38] width 45 height 12
click at [605, 35] on span "Ship Transfer" at bounding box center [612, 37] width 26 height 5
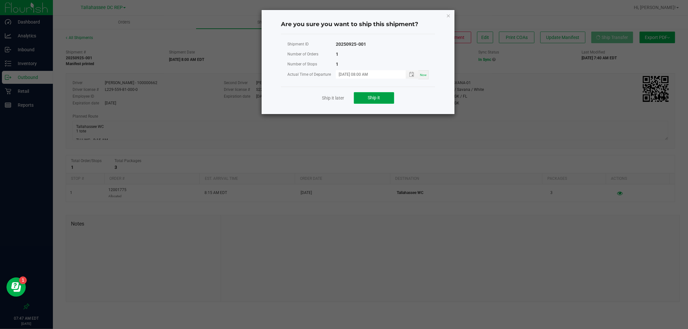
click at [366, 94] on button "Ship it" at bounding box center [374, 98] width 40 height 12
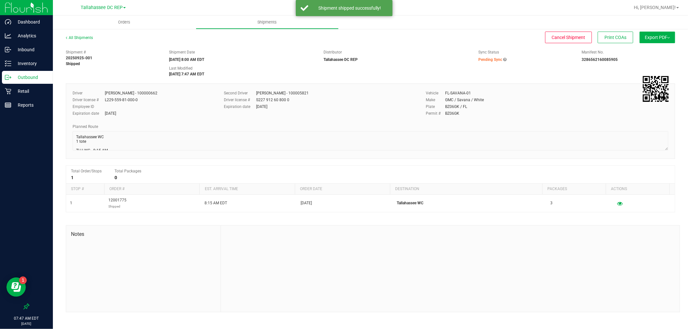
click at [72, 40] on div "All Shipments" at bounding box center [85, 40] width 39 height 10
click at [74, 36] on link "All Shipments" at bounding box center [79, 37] width 27 height 5
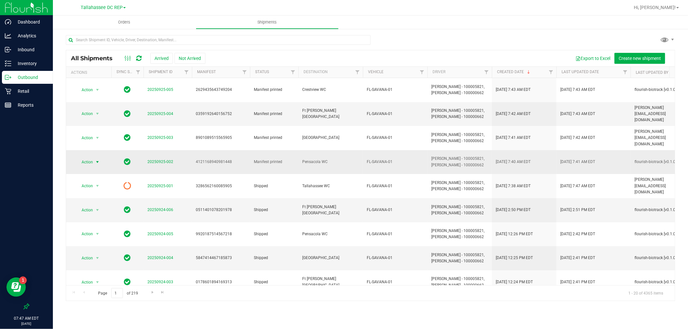
click at [98, 160] on span "select" at bounding box center [97, 162] width 5 height 5
click at [105, 209] on li "Ship shipment" at bounding box center [100, 208] width 48 height 10
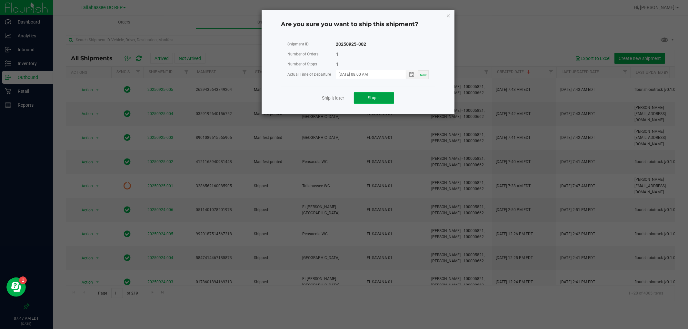
click at [382, 98] on button "Ship it" at bounding box center [374, 98] width 40 height 12
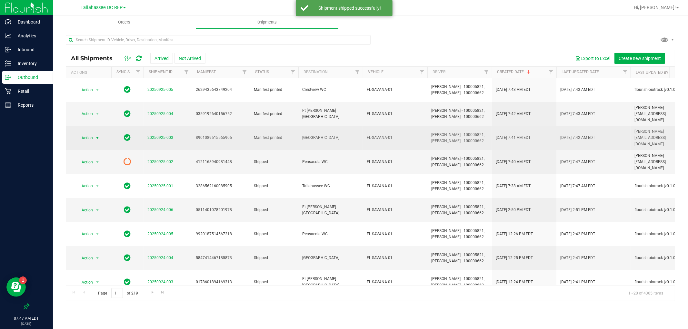
click at [99, 135] on span "select" at bounding box center [97, 137] width 5 height 5
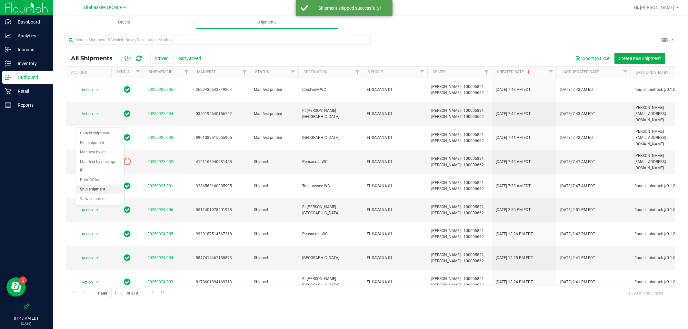
click at [106, 188] on li "Ship shipment" at bounding box center [100, 190] width 48 height 10
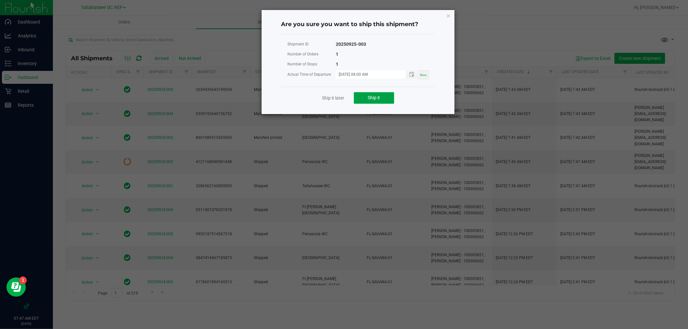
click at [372, 98] on span "Ship it" at bounding box center [374, 97] width 12 height 5
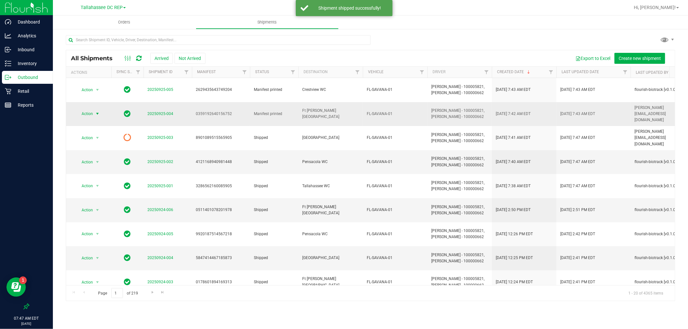
click at [98, 111] on span "select" at bounding box center [97, 113] width 5 height 5
click at [102, 169] on li "Ship shipment" at bounding box center [100, 172] width 48 height 10
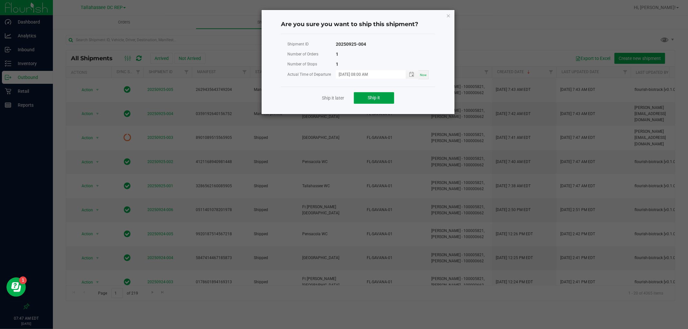
click at [365, 101] on button "Ship it" at bounding box center [374, 98] width 40 height 12
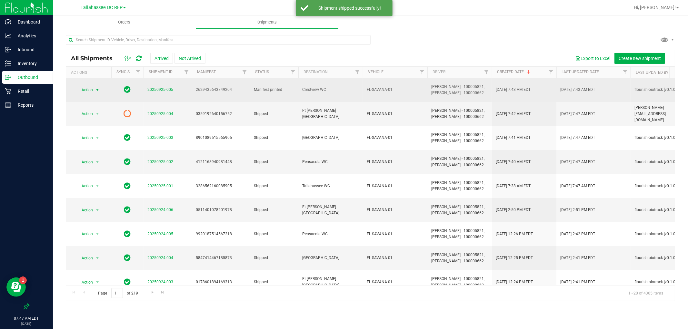
click at [98, 87] on span "select" at bounding box center [97, 89] width 5 height 5
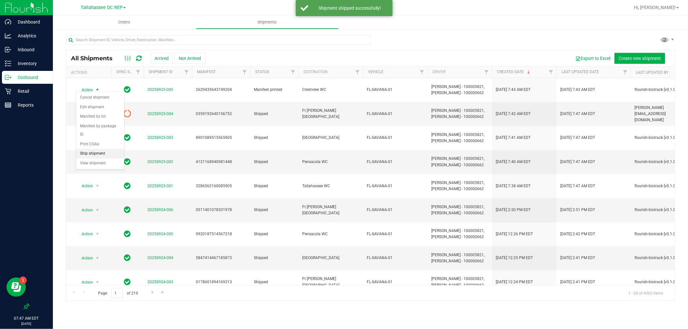
click at [99, 151] on li "Ship shipment" at bounding box center [100, 154] width 48 height 10
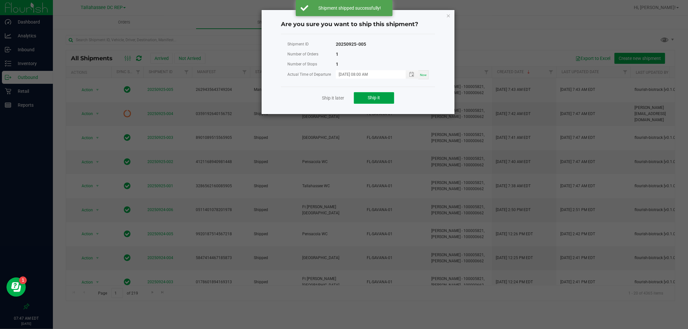
click at [360, 101] on button "Ship it" at bounding box center [374, 98] width 40 height 12
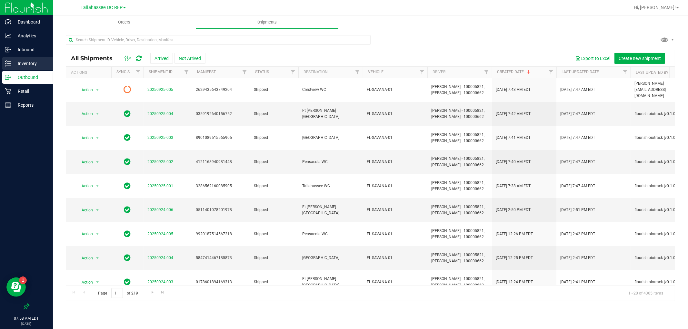
click at [31, 67] on p "Inventory" at bounding box center [30, 64] width 39 height 8
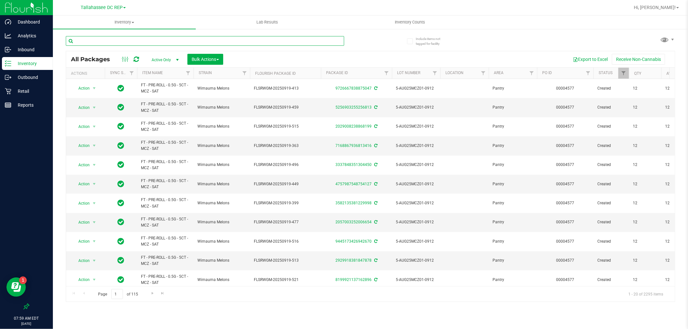
click at [179, 39] on input "text" at bounding box center [205, 41] width 278 height 10
click at [176, 40] on input "text" at bounding box center [205, 41] width 278 height 10
paste input "FT - CANNABIS FLOWER - 3.5G - T17 - HYB"
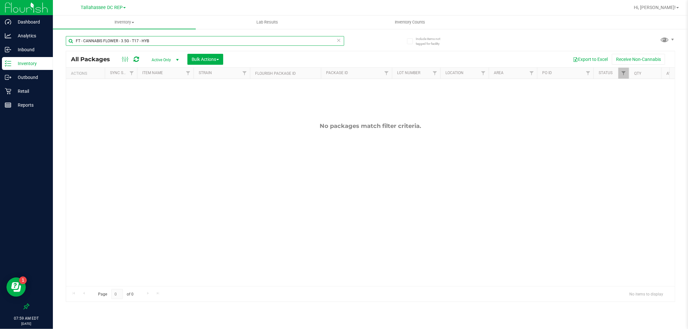
click at [217, 41] on input "FT - CANNABIS FLOWER - 3.5G - T17 - HYB" at bounding box center [205, 41] width 278 height 10
paste input "DSC - IND"
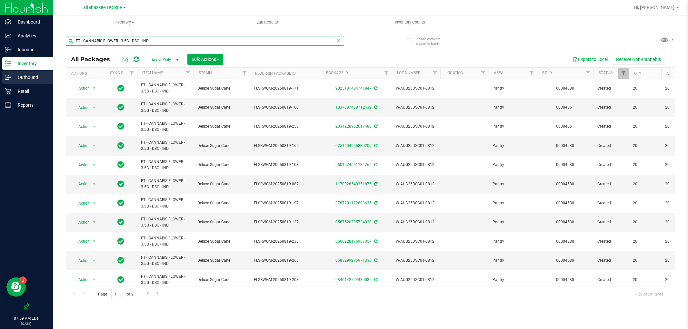
type input "FT - CANNABIS FLOWER - 3.5G - DSC - IND"
click at [26, 77] on p "Outbound" at bounding box center [30, 78] width 39 height 8
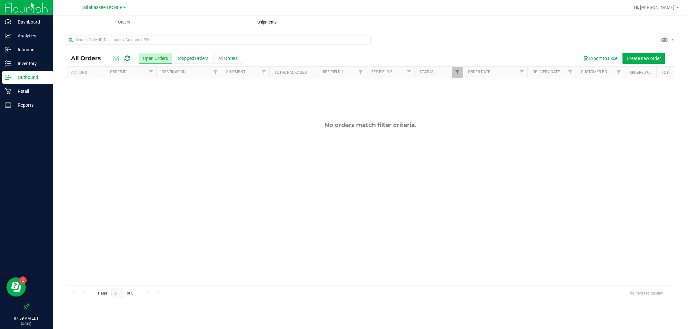
click at [266, 23] on span "Shipments" at bounding box center [267, 22] width 37 height 6
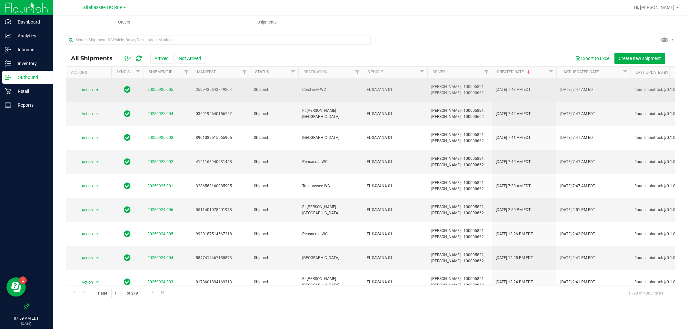
click at [100, 87] on span "select" at bounding box center [97, 89] width 5 height 5
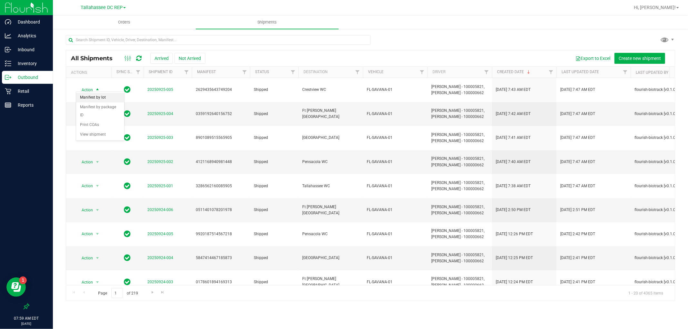
click at [107, 99] on li "Manifest by lot" at bounding box center [100, 98] width 48 height 10
click at [89, 109] on span "Action" at bounding box center [84, 113] width 17 height 9
click at [107, 116] on li "Manifest by lot" at bounding box center [100, 116] width 48 height 10
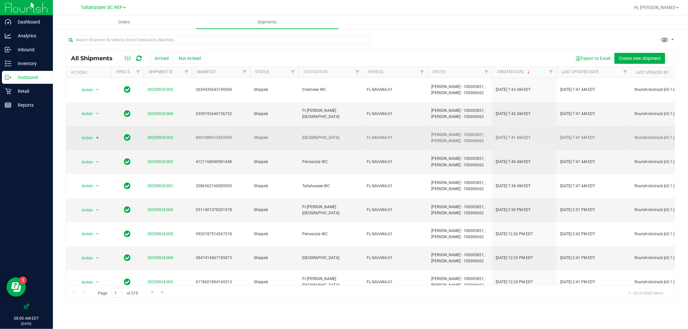
click at [97, 134] on span "select" at bounding box center [98, 138] width 8 height 9
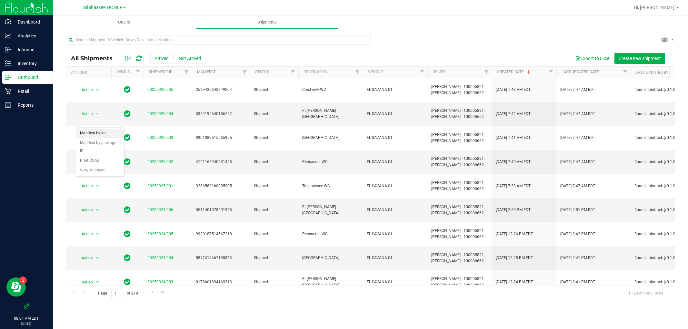
click at [110, 136] on li "Manifest by lot" at bounding box center [100, 134] width 48 height 10
click at [87, 158] on span "Action" at bounding box center [84, 162] width 17 height 9
click at [105, 155] on li "Manifest by lot" at bounding box center [100, 151] width 48 height 10
click at [97, 160] on span "select" at bounding box center [97, 162] width 5 height 5
click at [100, 148] on li "Manifest by lot" at bounding box center [100, 151] width 48 height 10
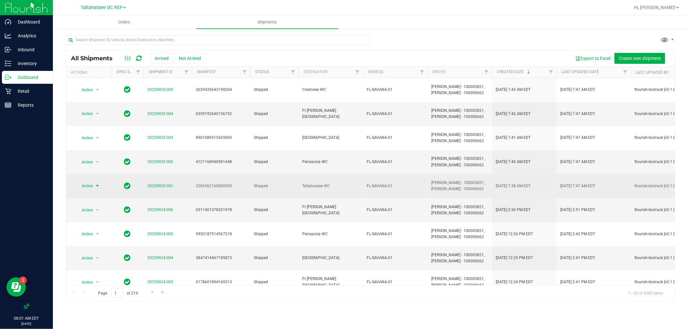
click at [95, 184] on span "select" at bounding box center [97, 186] width 5 height 5
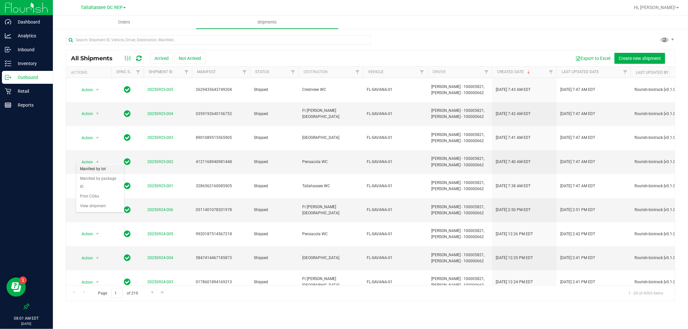
click at [108, 168] on li "Manifest by lot" at bounding box center [100, 169] width 48 height 10
click at [46, 52] on p "Inbound" at bounding box center [30, 50] width 39 height 8
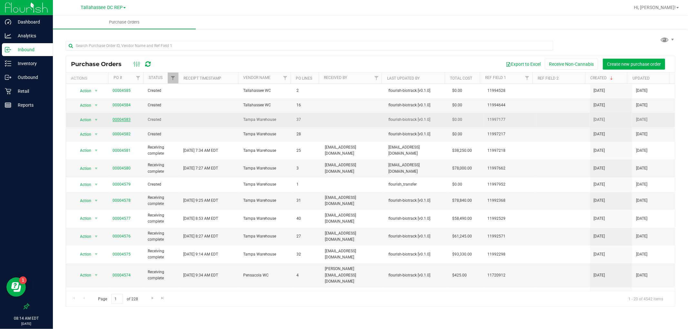
click at [124, 122] on link "00004583" at bounding box center [122, 119] width 18 height 5
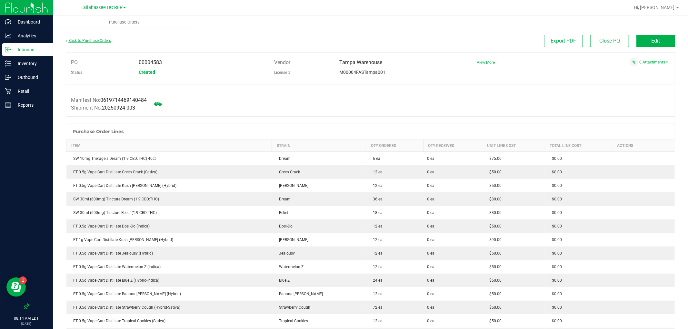
click at [93, 40] on link "Back to Purchase Orders" at bounding box center [88, 40] width 45 height 5
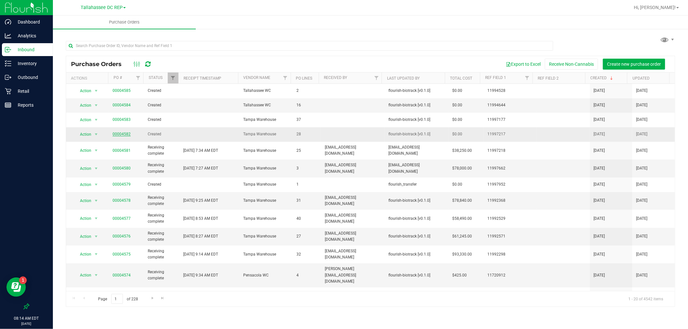
click at [123, 134] on link "00004582" at bounding box center [122, 134] width 18 height 5
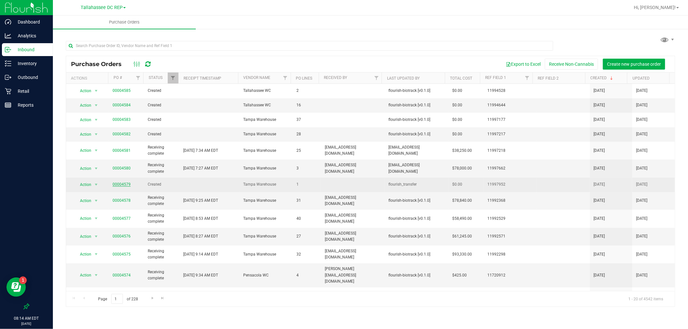
click at [120, 184] on link "00004579" at bounding box center [122, 184] width 18 height 5
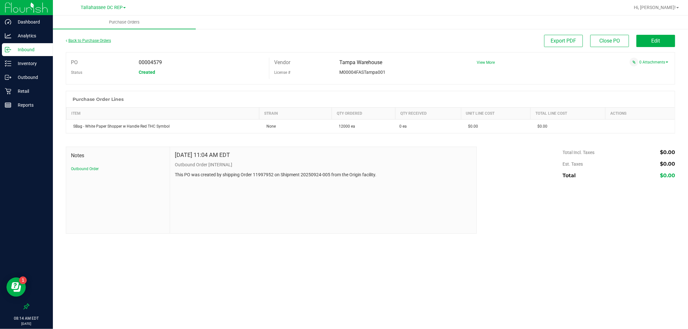
click at [95, 39] on link "Back to Purchase Orders" at bounding box center [88, 40] width 45 height 5
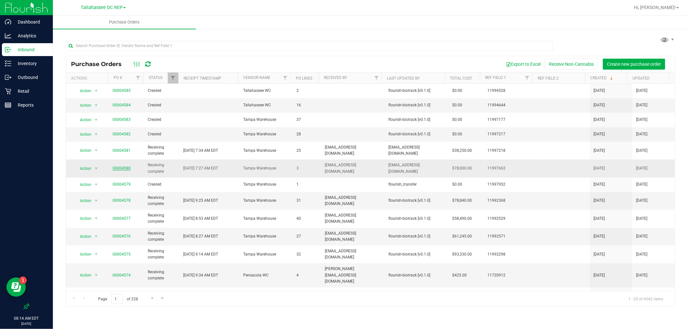
click at [123, 166] on link "00004580" at bounding box center [122, 168] width 18 height 5
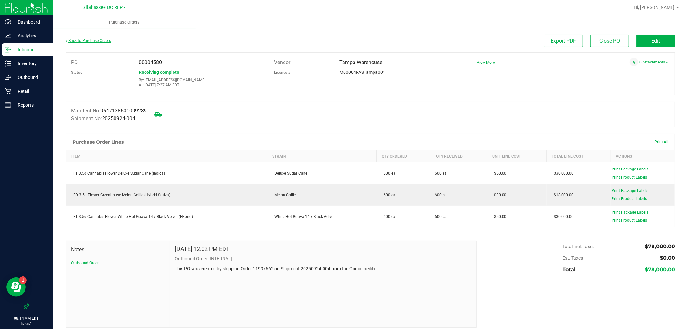
click at [96, 41] on link "Back to Purchase Orders" at bounding box center [88, 40] width 45 height 5
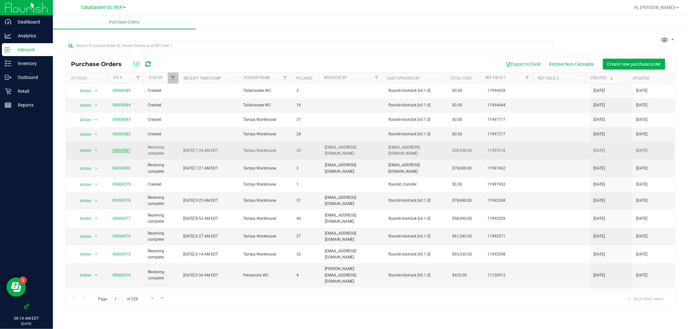
click at [123, 150] on link "00004581" at bounding box center [122, 150] width 18 height 5
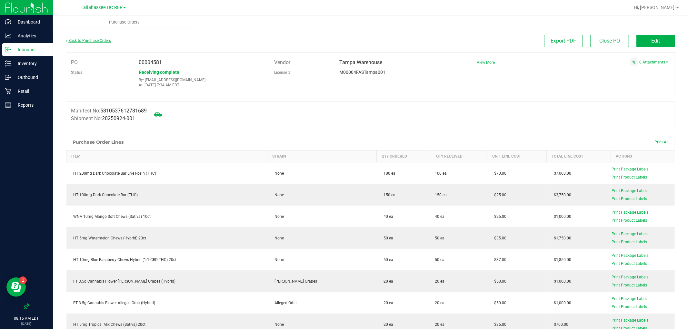
click at [104, 41] on link "Back to Purchase Orders" at bounding box center [88, 40] width 45 height 5
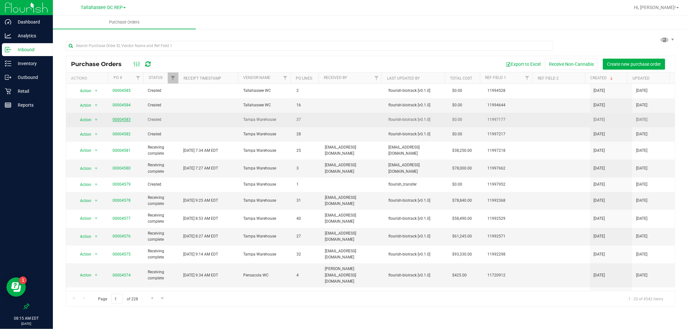
click at [121, 120] on link "00004583" at bounding box center [122, 119] width 18 height 5
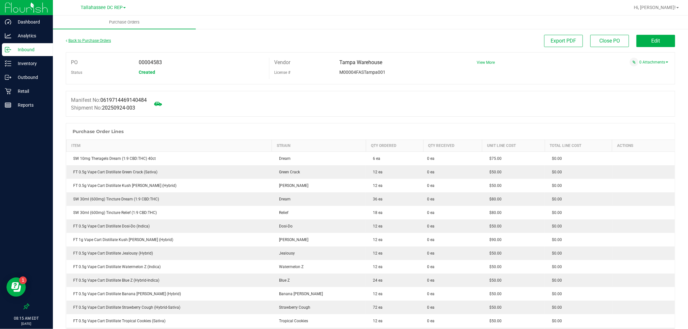
click at [99, 41] on link "Back to Purchase Orders" at bounding box center [88, 40] width 45 height 5
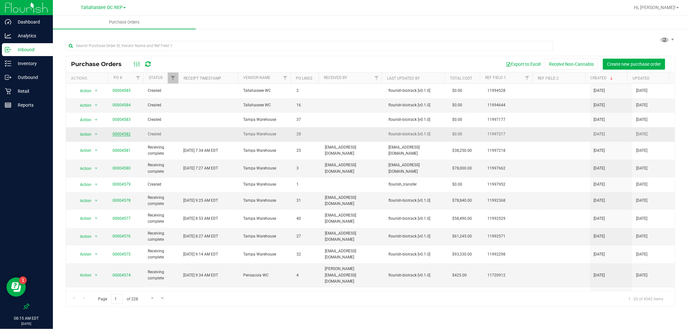
click at [122, 133] on link "00004582" at bounding box center [122, 134] width 18 height 5
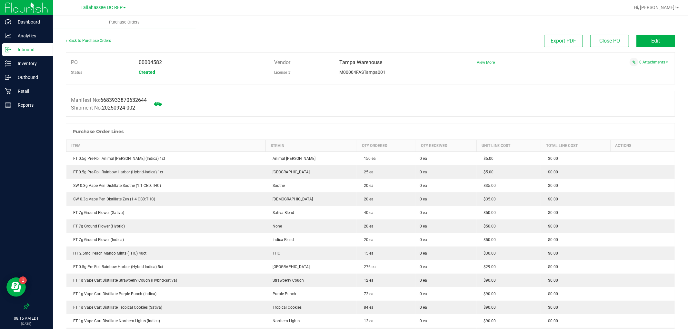
scroll to position [309, 0]
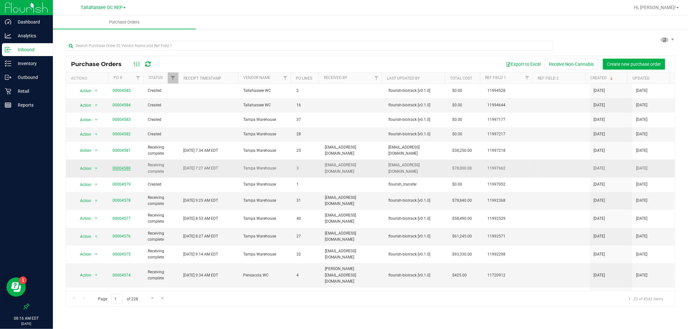
click at [127, 168] on link "00004580" at bounding box center [122, 168] width 18 height 5
